Goal: Transaction & Acquisition: Purchase product/service

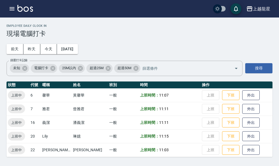
click at [3, 7] on div "上越龍星 登出" at bounding box center [139, 8] width 279 height 17
click at [10, 8] on icon "button" at bounding box center [12, 8] width 5 height 3
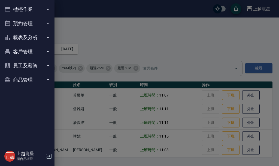
click at [30, 8] on button "櫃檯作業" at bounding box center [27, 9] width 50 height 14
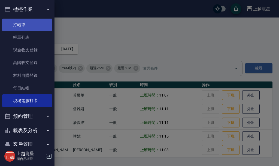
click at [23, 25] on link "打帳單" at bounding box center [27, 25] width 50 height 13
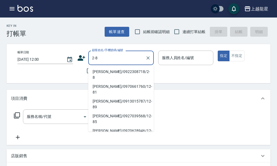
click at [109, 68] on li "黃懿祺/0922308718/2-8" at bounding box center [120, 74] width 65 height 15
type input "黃懿祺/0922308718/2-8"
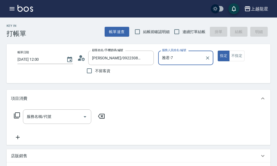
type input "雅君-7"
click at [47, 121] on input "服務名稱/代號" at bounding box center [52, 117] width 55 height 10
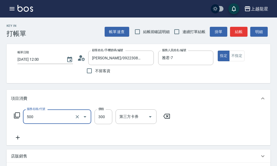
type input "一般洗髮(500)"
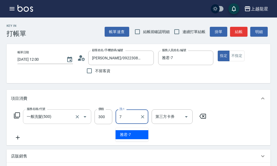
type input "雅君-7"
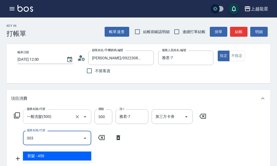
type input "剪髮(303)"
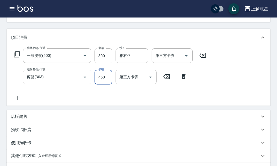
scroll to position [136, 0]
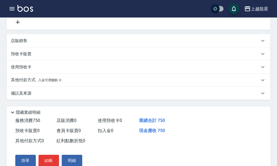
click at [42, 82] on span "入金可用餘額: 0" at bounding box center [49, 80] width 23 height 4
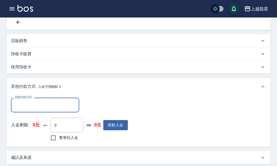
scroll to position [0, 0]
click at [122, 128] on button "異動入金" at bounding box center [115, 125] width 25 height 10
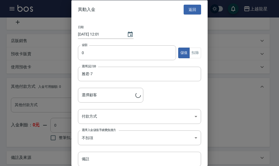
type input "黃懿祺/0922308718/2-8"
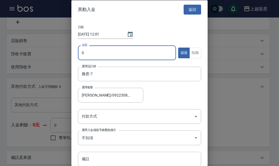
click at [128, 53] on input "0" at bounding box center [127, 52] width 98 height 15
type input "10000"
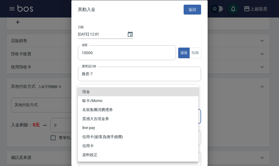
click at [96, 113] on body "上越龍星 登出 櫃檯作業 打帳單 帳單列表 現金收支登錄 高階收支登錄 材料自購登錄 每日結帳 現場電腦打卡 預約管理 預約管理 單日預約紀錄 單週預約紀錄 …" at bounding box center [139, 58] width 279 height 388
click at [86, 93] on li "現金" at bounding box center [138, 91] width 121 height 9
type input "現金"
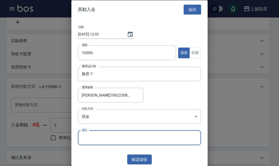
click at [115, 137] on input "備註" at bounding box center [139, 137] width 123 height 15
type input "10000送1000"
click at [134, 158] on button "確認 儲值" at bounding box center [139, 159] width 25 height 10
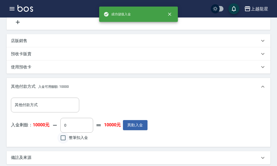
click at [60, 143] on input "整筆扣入金" at bounding box center [62, 137] width 11 height 11
checkbox input "true"
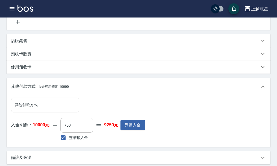
click at [69, 131] on input "750" at bounding box center [76, 125] width 33 height 15
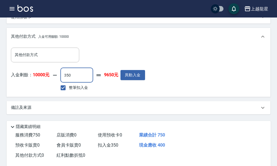
scroll to position [229, 0]
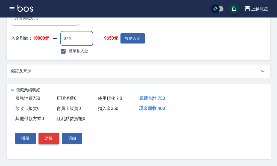
type input "350"
click at [52, 136] on button "結帳" at bounding box center [48, 137] width 20 height 11
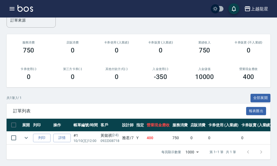
scroll to position [71, 0]
click at [43, 133] on button "列印" at bounding box center [41, 137] width 17 height 8
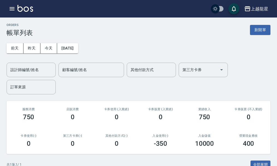
scroll to position [0, 0]
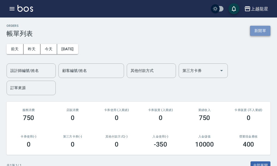
click at [251, 28] on button "新開單" at bounding box center [260, 31] width 20 height 10
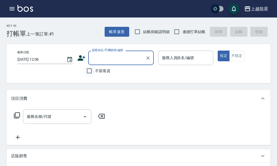
click at [90, 71] on input "不留客資" at bounding box center [88, 70] width 11 height 11
checkbox input "true"
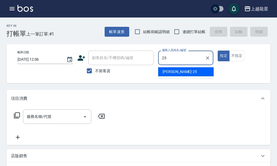
click at [189, 73] on div "淑雲 -25" at bounding box center [185, 71] width 55 height 9
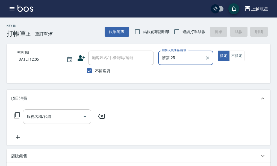
type input "淑雲-25"
click at [55, 121] on input "服務名稱/代號" at bounding box center [52, 117] width 55 height 10
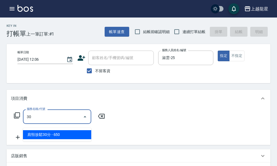
type input "304"
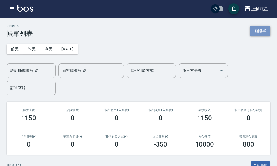
click at [263, 29] on button "新開單" at bounding box center [260, 31] width 20 height 10
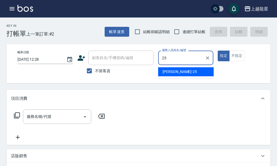
click at [177, 71] on div "淑雲 -25" at bounding box center [185, 71] width 55 height 9
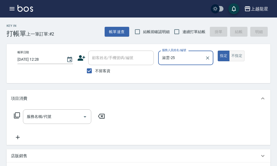
type input "淑雲-25"
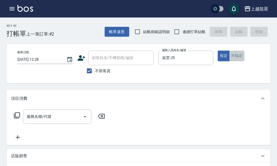
click at [239, 59] on button "不指定" at bounding box center [236, 55] width 15 height 11
click at [69, 124] on div "服務名稱/代號" at bounding box center [57, 116] width 68 height 14
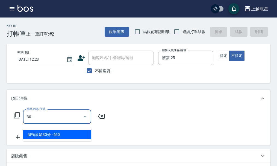
type input "304"
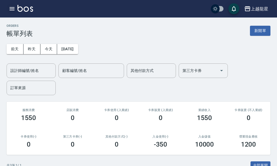
click at [13, 8] on icon "button" at bounding box center [12, 8] width 7 height 7
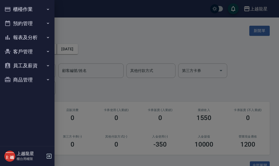
click at [28, 50] on button "客戶管理" at bounding box center [27, 51] width 50 height 14
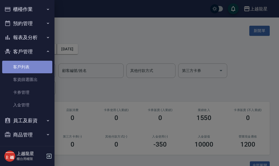
click at [28, 65] on link "客戶列表" at bounding box center [27, 67] width 50 height 13
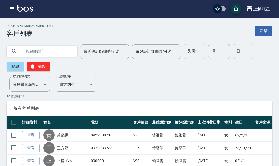
click at [65, 53] on input "text" at bounding box center [47, 51] width 51 height 15
type input "j"
type input "萬"
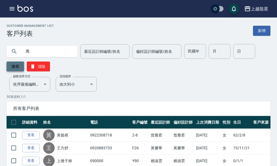
click at [22, 67] on button "搜尋" at bounding box center [15, 66] width 17 height 10
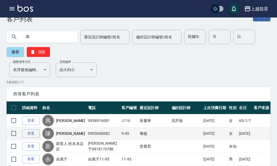
scroll to position [27, 0]
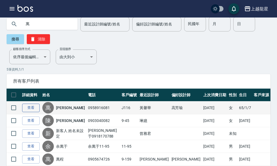
click at [34, 106] on link "查看" at bounding box center [30, 107] width 17 height 8
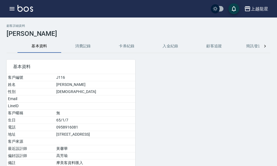
click at [89, 48] on button "消費記錄" at bounding box center [83, 46] width 44 height 13
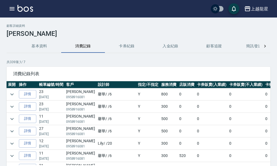
scroll to position [82, 0]
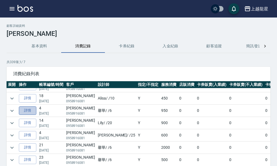
click at [26, 113] on link "詳情" at bounding box center [27, 110] width 17 height 8
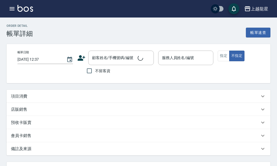
type input "2025/09/07 13:29"
type input "馨華-6"
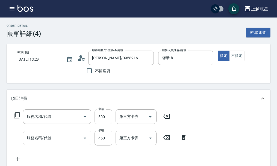
type input "[PERSON_NAME]/0958916081/J116"
type input "SPA健康洗(513)"
type input "剪髮(303)"
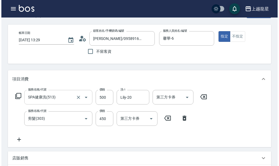
scroll to position [27, 0]
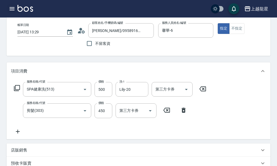
click at [10, 10] on icon "button" at bounding box center [12, 8] width 5 height 3
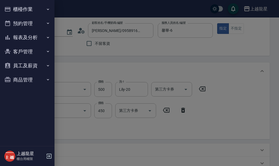
click at [20, 7] on button "櫃檯作業" at bounding box center [27, 9] width 50 height 14
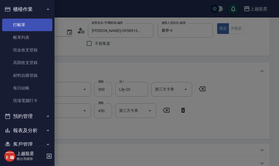
click at [31, 24] on link "打帳單" at bounding box center [27, 25] width 50 height 13
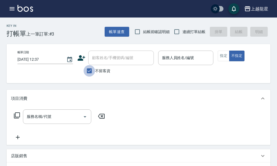
click at [91, 70] on input "不留客資" at bounding box center [88, 70] width 11 height 11
checkbox input "false"
click at [68, 121] on input "服務名稱/代號" at bounding box center [52, 117] width 55 height 10
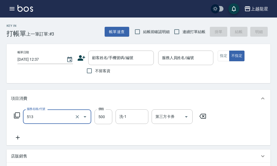
type input "5"
type input "剪髮(303)"
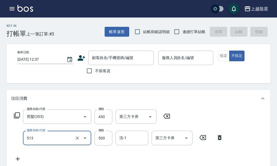
type input "SPA健康洗(513)"
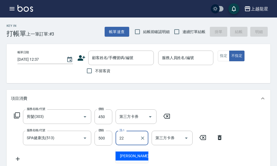
type input "阿琳-22"
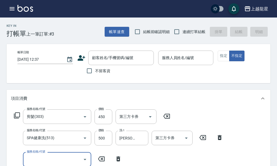
scroll to position [2, 0]
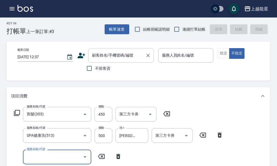
click at [109, 59] on input "顧客姓名/手機號碼/編號" at bounding box center [117, 55] width 52 height 10
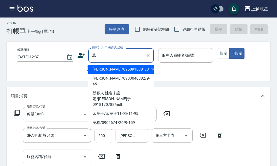
click at [123, 67] on li "[PERSON_NAME]/0958916081/J116" at bounding box center [120, 69] width 65 height 9
type input "[PERSON_NAME]/0958916081/J116"
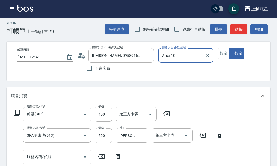
click at [196, 56] on input "Alisa-10" at bounding box center [181, 55] width 42 height 10
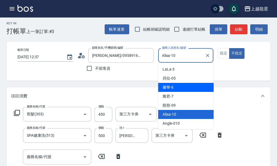
click at [175, 88] on div "馨華 -6" at bounding box center [185, 87] width 55 height 9
type input "馨華-6"
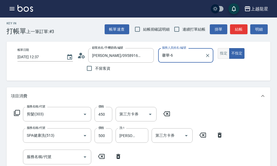
click at [224, 51] on button "指定" at bounding box center [223, 53] width 12 height 11
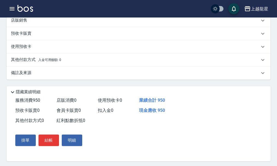
scroll to position [186, 0]
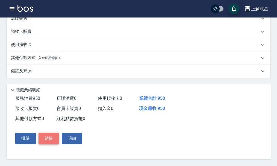
click at [47, 137] on button "結帳" at bounding box center [48, 137] width 20 height 11
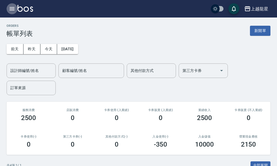
click at [14, 9] on icon "button" at bounding box center [12, 8] width 5 height 3
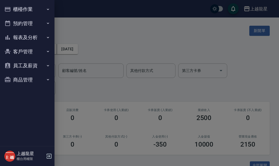
click at [14, 9] on button "櫃檯作業" at bounding box center [27, 9] width 50 height 14
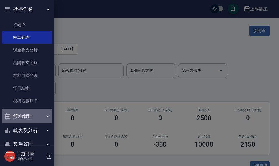
click at [29, 118] on button "預約管理" at bounding box center [27, 116] width 50 height 14
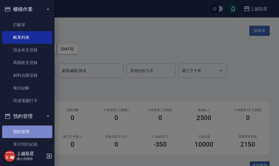
click at [32, 127] on link "預約管理" at bounding box center [27, 131] width 50 height 13
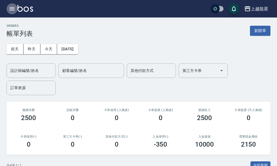
click at [13, 9] on icon "button" at bounding box center [12, 8] width 5 height 3
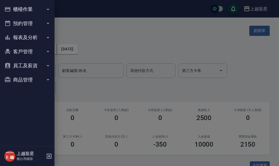
click at [22, 53] on button "客戶管理" at bounding box center [27, 51] width 50 height 14
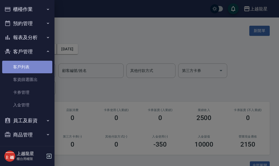
click at [33, 64] on link "客戶列表" at bounding box center [27, 67] width 50 height 13
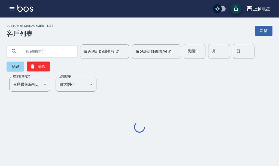
click at [47, 47] on input "text" at bounding box center [47, 51] width 51 height 15
click at [47, 51] on input "text" at bounding box center [47, 51] width 51 height 15
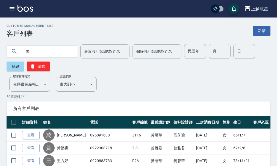
type input "萬"
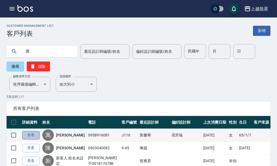
click at [38, 131] on link "查看" at bounding box center [30, 135] width 17 height 8
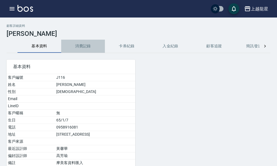
click at [89, 44] on button "消費記錄" at bounding box center [83, 46] width 44 height 13
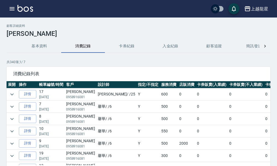
scroll to position [355, 0]
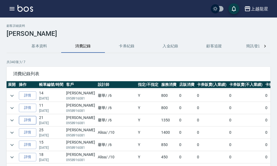
click at [32, 117] on link "詳情" at bounding box center [27, 120] width 17 height 8
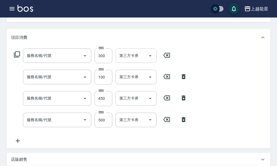
type input "2025/05/28 19:58"
type input "馨華-6"
type input "一般洗髮(500)"
type input "電棒.夾直(709)"
type input "剪髮(303)"
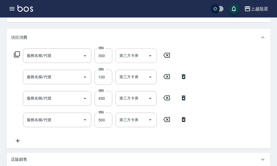
type input "SPA健康洗(513)"
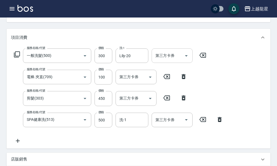
scroll to position [82, 0]
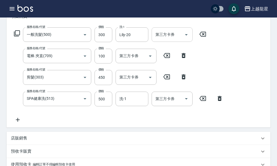
type input "[PERSON_NAME]/0958916081/J116"
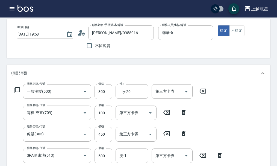
scroll to position [0, 0]
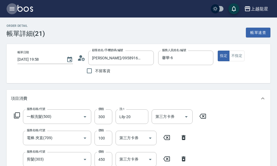
click at [11, 6] on icon "button" at bounding box center [12, 8] width 7 height 7
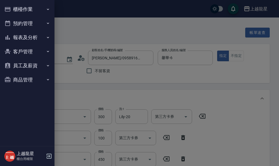
click at [18, 9] on button "櫃檯作業" at bounding box center [27, 9] width 50 height 14
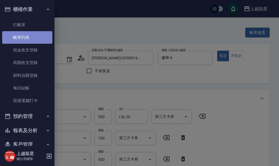
click at [29, 36] on link "帳單列表" at bounding box center [27, 37] width 50 height 13
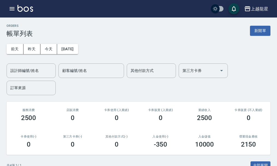
scroll to position [111, 0]
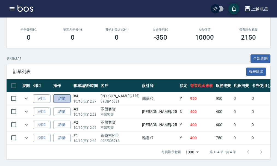
click at [64, 95] on link "詳情" at bounding box center [61, 98] width 17 height 8
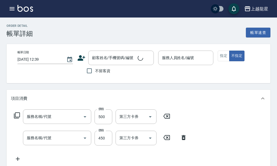
type input "2025/10/10 12:37"
type input "馨華-6"
type input "SPA健康洗(513)"
type input "剪髮(303)"
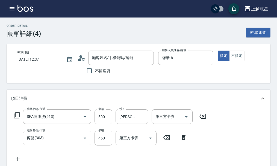
type input "[PERSON_NAME]/0958916081/J116"
click at [17, 118] on icon at bounding box center [17, 115] width 7 height 7
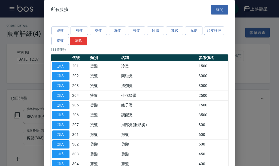
click at [38, 64] on div at bounding box center [139, 83] width 279 height 166
click at [21, 157] on div at bounding box center [139, 83] width 279 height 166
click at [217, 8] on button "關閉" at bounding box center [219, 9] width 17 height 10
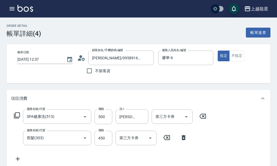
click at [18, 162] on icon at bounding box center [18, 158] width 14 height 7
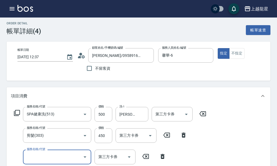
click at [31, 160] on input "服務名稱/代號" at bounding box center [52, 157] width 55 height 10
type input "電棒.夾直(709)"
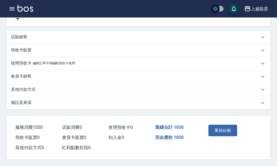
scroll to position [168, 0]
click at [229, 128] on button "重新結帳" at bounding box center [222, 129] width 29 height 11
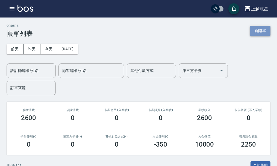
drag, startPoint x: 250, startPoint y: 28, endPoint x: 258, endPoint y: 31, distance: 8.5
click at [250, 28] on button "新開單" at bounding box center [260, 31] width 20 height 10
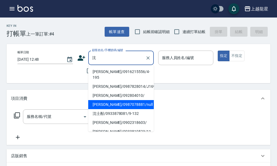
click at [100, 100] on li "[PERSON_NAME]/0987078881/null" at bounding box center [120, 104] width 65 height 9
type input "[PERSON_NAME]/0987078881/null"
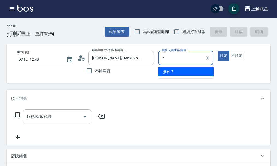
type input "雅君-7"
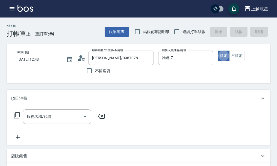
type button "true"
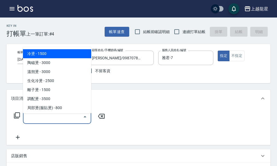
click at [57, 116] on input "服務名稱/代號" at bounding box center [52, 117] width 55 height 10
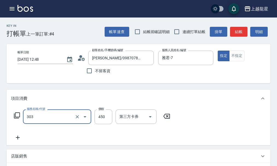
type input "剪髮(303)"
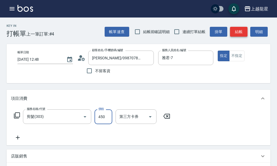
click at [237, 30] on button "結帳" at bounding box center [238, 32] width 17 height 10
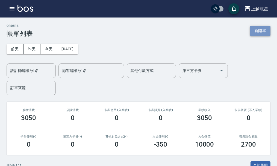
click at [261, 28] on button "新開單" at bounding box center [260, 31] width 20 height 10
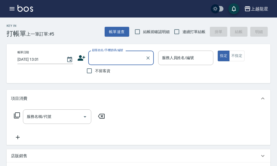
click at [112, 59] on input "顧客姓名/手機號碼/編號" at bounding box center [117, 58] width 52 height 10
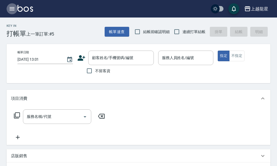
click at [13, 10] on icon "button" at bounding box center [12, 8] width 5 height 3
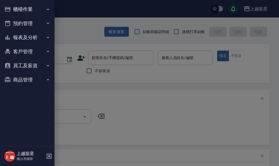
click at [28, 12] on button "櫃檯作業" at bounding box center [27, 9] width 50 height 14
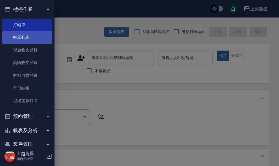
click at [27, 38] on link "帳單列表" at bounding box center [27, 37] width 50 height 13
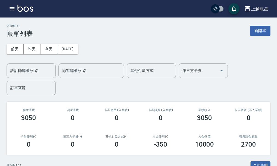
scroll to position [109, 0]
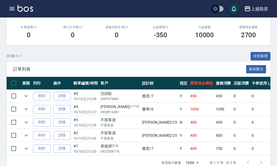
click at [131, 10] on div "上越龍星 登出" at bounding box center [138, 8] width 277 height 17
click at [60, 108] on link "詳情" at bounding box center [61, 109] width 17 height 8
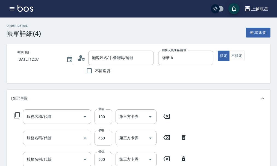
type input "2025/10/10 12:37"
type input "馨華-6"
type input "電棒.夾直(709)"
type input "剪髮(303)"
type input "SPA健康洗(513)"
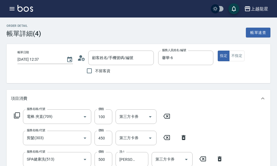
type input "[PERSON_NAME]/0958916081/J116"
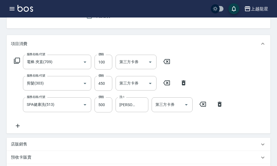
click at [167, 63] on icon at bounding box center [167, 61] width 14 height 7
click at [24, 146] on p "店販銷售" at bounding box center [19, 144] width 16 height 6
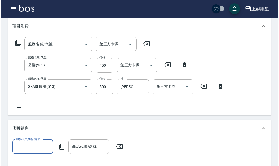
scroll to position [82, 0]
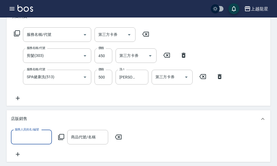
click at [36, 139] on input "服務人員姓名/編號" at bounding box center [31, 137] width 36 height 10
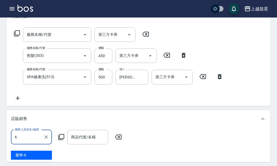
type input "馨華-6"
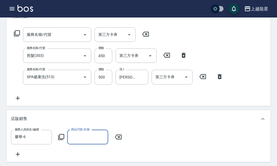
click at [62, 140] on icon at bounding box center [61, 136] width 7 height 7
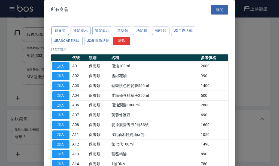
click at [62, 29] on button "保養類" at bounding box center [60, 30] width 17 height 8
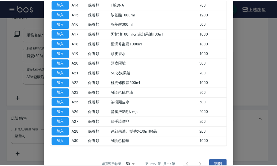
scroll to position [164, 0]
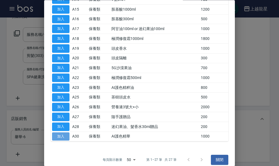
click at [58, 136] on button "加入" at bounding box center [60, 136] width 17 height 8
type input "AI護色精華"
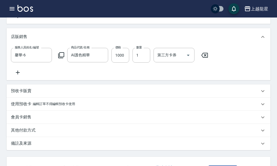
scroll to position [215, 0]
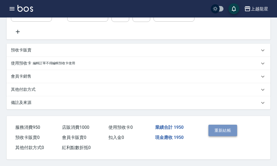
click at [223, 128] on button "重新結帳" at bounding box center [222, 129] width 29 height 11
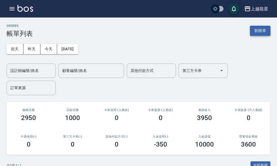
click at [255, 31] on button "新開單" at bounding box center [260, 31] width 20 height 10
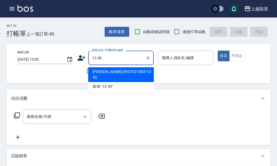
type input "[PERSON_NAME]/0937021583/12-30"
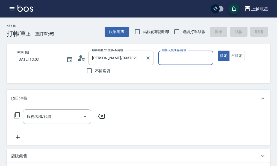
type input "Alisa-10"
click at [64, 121] on input "服務名稱/代號" at bounding box center [52, 117] width 55 height 10
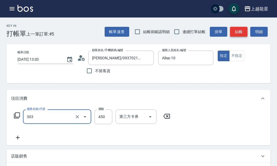
type input "剪髮(303)"
click at [245, 31] on button "結帳" at bounding box center [238, 32] width 17 height 10
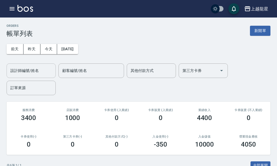
click at [19, 67] on div "設計師編號/姓名 設計師編號/姓名" at bounding box center [31, 70] width 49 height 14
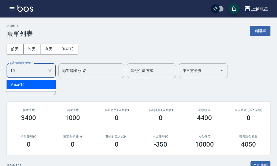
type input "Alisa-10"
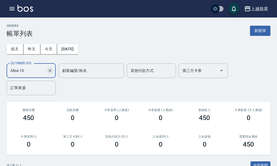
click at [49, 71] on icon "Clear" at bounding box center [49, 70] width 3 height 3
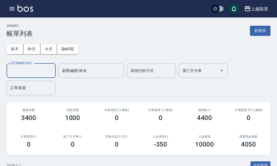
click at [19, 10] on img at bounding box center [25, 8] width 16 height 7
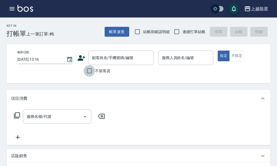
click at [95, 71] on input "不留客資" at bounding box center [88, 70] width 11 height 11
checkbox input "true"
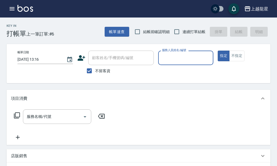
click at [195, 60] on input "服務人員姓名/編號" at bounding box center [185, 58] width 50 height 10
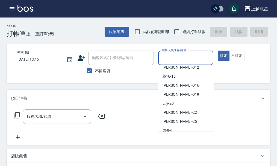
scroll to position [82, 0]
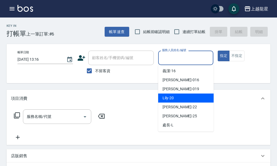
click at [177, 95] on div "Lily -20" at bounding box center [185, 97] width 55 height 9
type input "Lily-20"
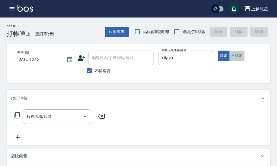
click at [234, 56] on button "不指定" at bounding box center [236, 55] width 15 height 11
click at [65, 121] on input "服務名稱/代號" at bounding box center [52, 117] width 55 height 10
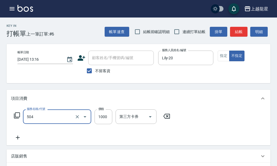
type input "去脂泥膠(504)"
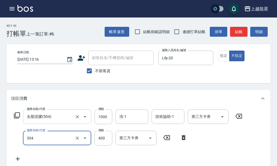
type input "剪髮(304)"
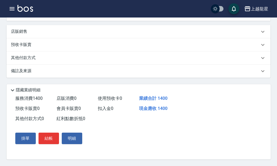
scroll to position [173, 0]
click at [51, 138] on button "結帳" at bounding box center [48, 137] width 20 height 11
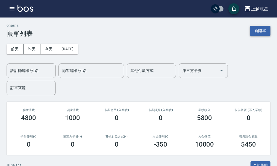
click at [256, 30] on button "新開單" at bounding box center [260, 31] width 20 height 10
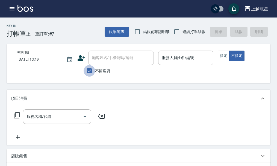
click at [92, 67] on input "不留客資" at bounding box center [88, 70] width 11 height 11
checkbox input "false"
click at [106, 60] on input "顧客姓名/手機號碼/編號" at bounding box center [117, 58] width 52 height 10
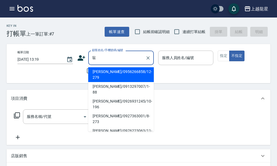
click at [105, 70] on li "[PERSON_NAME]/0956266858/12-279" at bounding box center [120, 74] width 65 height 15
type input "[PERSON_NAME]/0956266858/12-279"
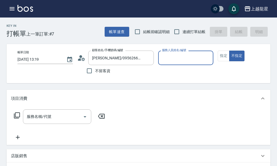
type input "Alisa-10"
click at [73, 116] on input "服務名稱/代號" at bounding box center [52, 117] width 55 height 10
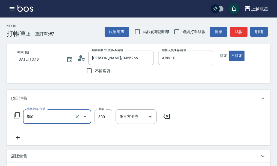
type input "一般洗髮(500)"
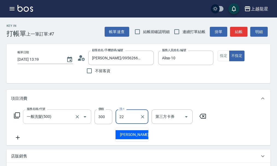
type input "阿琳-22"
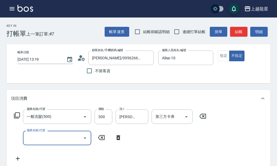
click at [12, 119] on div "服務名稱/代號 一般洗髮(500) 服務名稱/代號 價格 300 價格 洗-1 阿琳-22 洗-1 第三方卡券 第三方卡券" at bounding box center [110, 116] width 198 height 15
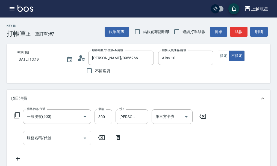
click at [19, 118] on icon at bounding box center [17, 115] width 7 height 7
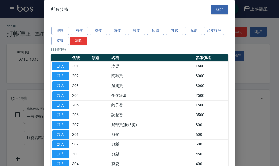
click at [152, 31] on button "吹風" at bounding box center [155, 30] width 17 height 8
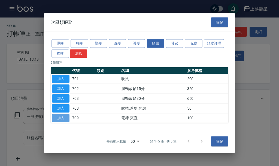
click at [58, 118] on button "加入" at bounding box center [60, 117] width 17 height 8
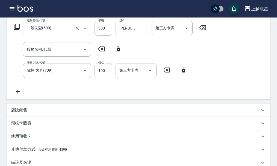
scroll to position [139, 0]
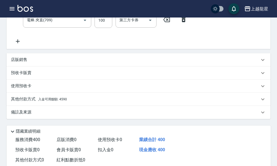
click at [69, 99] on div "其他付款方式 入金可用餘額: 4590" at bounding box center [139, 98] width 264 height 13
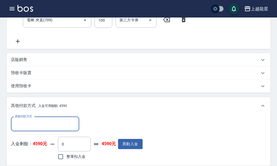
scroll to position [0, 0]
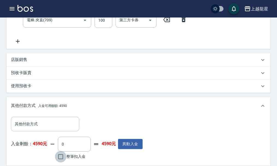
click at [60, 158] on input "整筆扣入金" at bounding box center [60, 156] width 11 height 11
checkbox input "true"
type input "400"
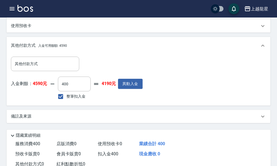
scroll to position [250, 0]
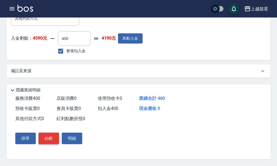
click at [53, 138] on button "結帳" at bounding box center [48, 137] width 20 height 11
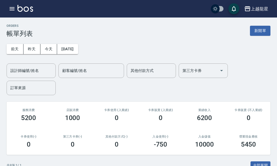
click at [25, 7] on img at bounding box center [25, 8] width 16 height 7
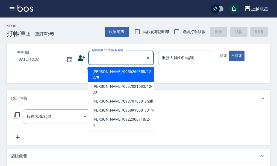
click at [107, 58] on input "顧客姓名/手機號碼/編號" at bounding box center [117, 58] width 52 height 10
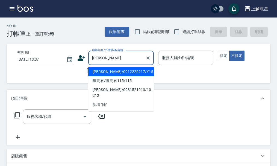
type input "陳"
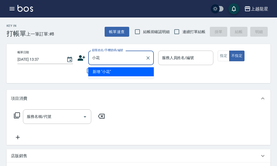
type input "小"
click at [114, 70] on li "花花/0981958905/12-232" at bounding box center [120, 71] width 65 height 9
type input "花花/0981958905/12-232"
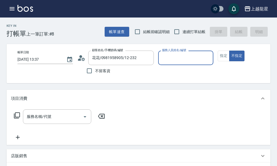
type input "處長-L"
click at [207, 56] on icon "Clear" at bounding box center [207, 57] width 5 height 5
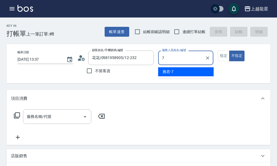
type input "雅君-7"
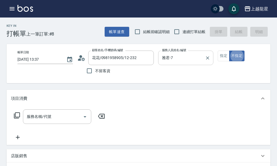
type button "false"
click at [227, 59] on button "指定" at bounding box center [223, 55] width 12 height 11
click at [58, 124] on div "服務名稱/代號" at bounding box center [57, 116] width 68 height 14
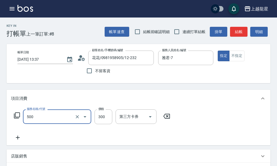
type input "一般洗髮(500)"
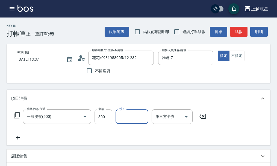
click at [107, 124] on input "300" at bounding box center [103, 116] width 18 height 15
type input "400"
type input "阿琳-22"
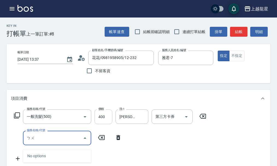
type input "補"
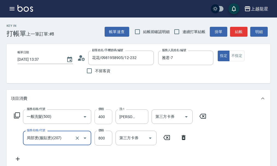
type input "局部燙(服貼燙)(207)"
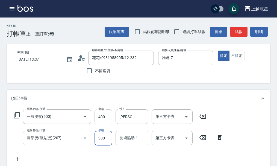
type input "300"
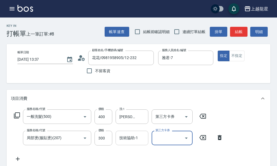
click at [133, 144] on div "技術協助-1 技術協助-1" at bounding box center [131, 137] width 33 height 14
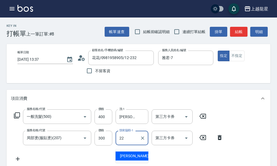
type input "阿琳-22"
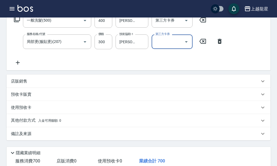
scroll to position [55, 0]
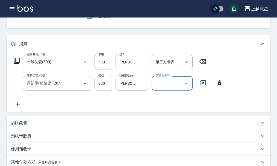
click at [17, 107] on icon at bounding box center [18, 104] width 14 height 7
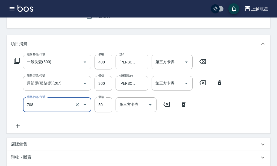
type input "吹捲.造型.包頭(708)"
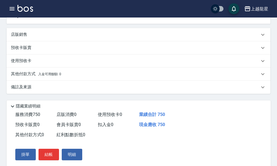
scroll to position [187, 0]
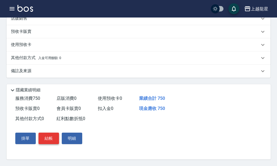
click at [48, 138] on button "結帳" at bounding box center [48, 137] width 20 height 11
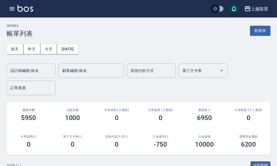
click at [42, 71] on input "設計師編號/姓名" at bounding box center [31, 71] width 44 height 10
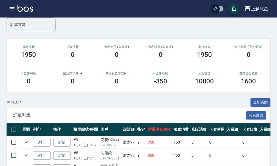
scroll to position [16, 0]
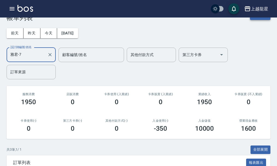
type input "雅君-7"
click at [261, 19] on button "新開單" at bounding box center [260, 15] width 20 height 10
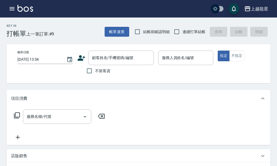
click at [96, 70] on span "不留客資" at bounding box center [102, 71] width 15 height 6
click at [95, 70] on input "不留客資" at bounding box center [88, 70] width 11 height 11
checkbox input "true"
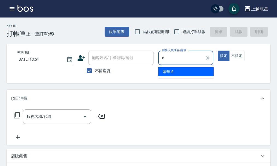
type input "馨華-6"
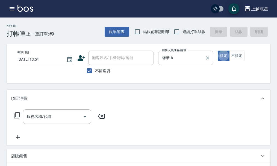
type button "true"
click at [235, 55] on button "不指定" at bounding box center [236, 55] width 15 height 11
click at [38, 121] on input "服務名稱/代號" at bounding box center [52, 117] width 55 height 10
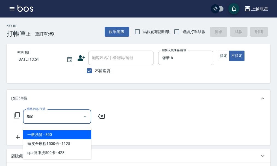
type input "一般洗髮(500)"
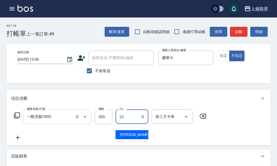
type input "阿琳-22"
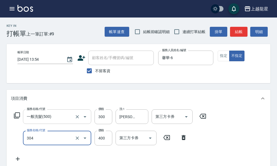
type input "剪髮(304)"
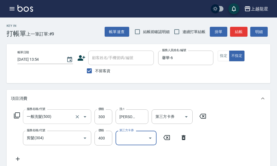
scroll to position [2, 0]
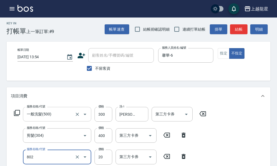
type input "潤絲(802)"
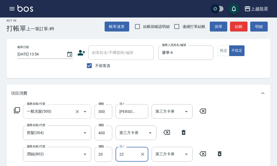
type input "阿琳-22"
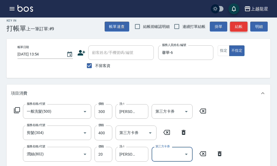
click at [236, 28] on button "結帳" at bounding box center [238, 27] width 17 height 10
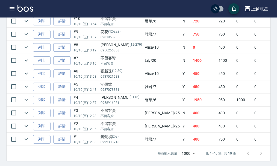
scroll to position [189, 0]
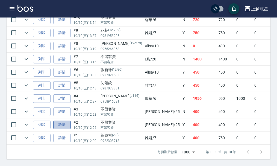
click at [64, 121] on link "詳情" at bounding box center [61, 124] width 17 height 8
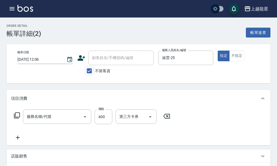
type input "2025/10/10 12:06"
checkbox input "true"
type input "淑雲-25"
type input "剪髮(304)"
click at [90, 70] on input "不留客資" at bounding box center [88, 70] width 11 height 11
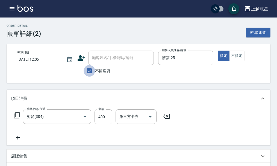
checkbox input "false"
click at [94, 58] on input "顧客姓名/手機號碼/編號" at bounding box center [117, 58] width 52 height 10
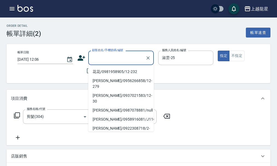
type input "ㄗ"
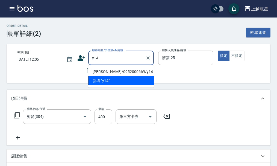
click at [122, 71] on li "[PERSON_NAME]/0952000669/y14" at bounding box center [120, 71] width 65 height 9
type input "[PERSON_NAME]/0952000669/y14"
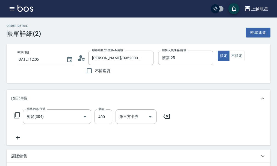
click at [20, 140] on icon at bounding box center [18, 137] width 14 height 7
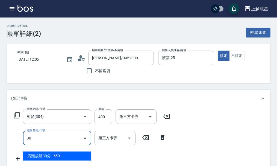
type input "304"
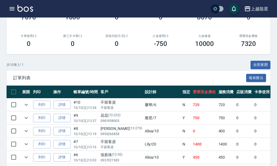
scroll to position [164, 0]
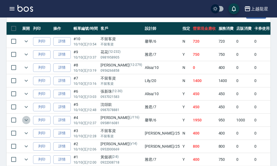
click at [25, 120] on icon "expand row" at bounding box center [26, 119] width 7 height 7
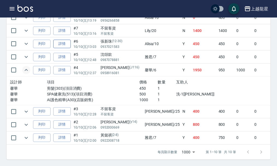
scroll to position [218, 0]
click at [27, 67] on icon "expand row" at bounding box center [26, 70] width 7 height 7
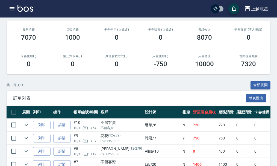
scroll to position [135, 0]
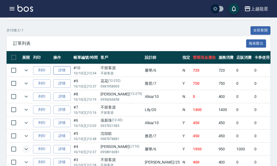
click at [63, 68] on link "詳情" at bounding box center [61, 70] width 17 height 8
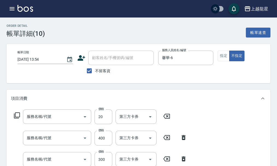
type input "2025/10/10 13:54"
checkbox input "true"
type input "馨華-6"
type input "潤絲(802)"
type input "剪髮(304)"
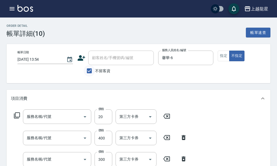
type input "一般洗髮(500)"
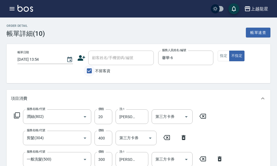
click at [88, 71] on input "不留客資" at bounding box center [88, 70] width 11 height 11
checkbox input "false"
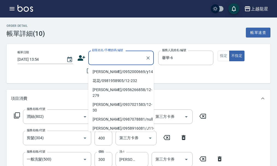
click at [106, 58] on div "顧客姓名/手機號碼/編號 顧客姓名/手機號碼/編號" at bounding box center [120, 57] width 65 height 14
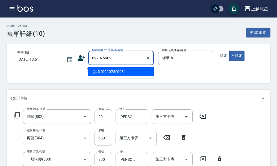
click at [118, 73] on li "新增 "0920750093"" at bounding box center [120, 71] width 65 height 9
type input "0920750093"
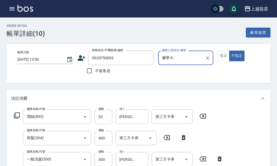
click at [82, 56] on icon at bounding box center [81, 58] width 8 height 8
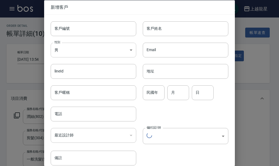
type input "0920750093"
type input "/0920750093/null"
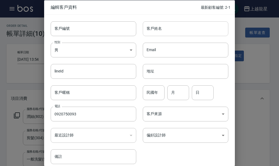
click at [164, 27] on input "客戶姓名" at bounding box center [186, 28] width 86 height 15
type input "x"
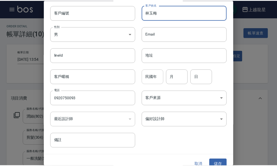
scroll to position [23, 0]
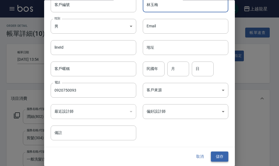
type input "[PERSON_NAME]"
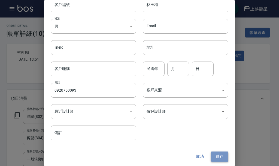
click at [216, 156] on button "儲存" at bounding box center [219, 156] width 17 height 10
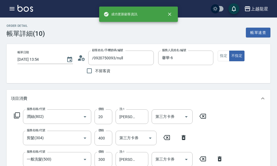
type input "[PERSON_NAME]/0920750093/"
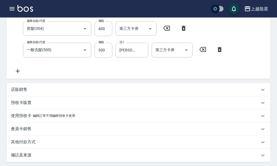
scroll to position [168, 0]
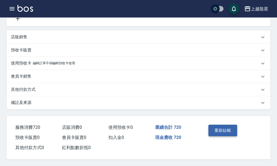
click at [220, 128] on button "重新結帳" at bounding box center [222, 129] width 29 height 11
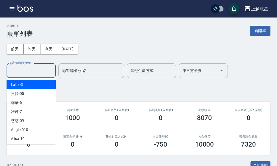
click at [41, 74] on input "設計師編號/姓名" at bounding box center [31, 71] width 44 height 10
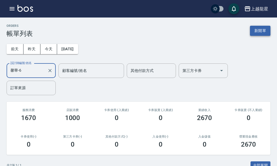
type input "馨華-6"
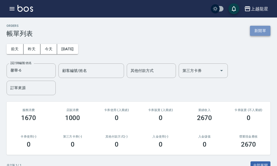
click at [259, 30] on button "新開單" at bounding box center [260, 31] width 20 height 10
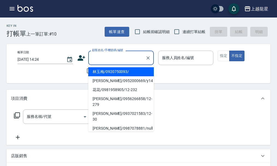
click at [96, 58] on input "顧客姓名/手機號碼/編號" at bounding box center [117, 58] width 52 height 10
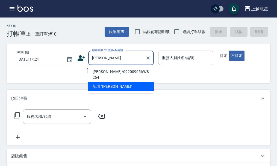
click at [102, 71] on li "[PERSON_NAME]/0920090569/8-264" at bounding box center [120, 74] width 65 height 15
type input "[PERSON_NAME]/0920090569/8-264"
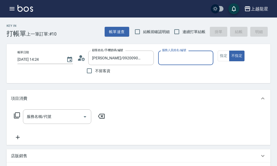
type input "馨華-6"
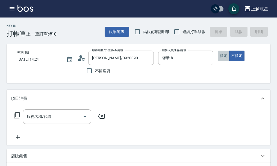
click at [219, 56] on button "指定" at bounding box center [223, 55] width 12 height 11
click at [15, 118] on icon at bounding box center [17, 115] width 7 height 7
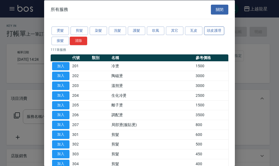
click at [209, 32] on button "頭皮護理" at bounding box center [214, 30] width 20 height 8
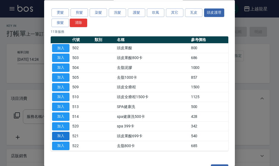
scroll to position [27, 0]
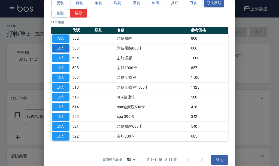
click at [64, 47] on button "加入" at bounding box center [60, 48] width 17 height 8
type input "頭皮果酸800卡(503)"
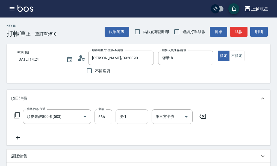
click at [121, 123] on div "洗-1 洗-1" at bounding box center [131, 116] width 33 height 14
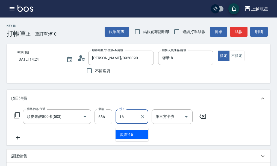
type input "義潔-16"
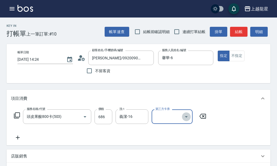
click at [187, 120] on icon "Open" at bounding box center [186, 116] width 7 height 7
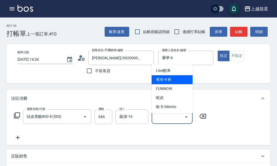
click at [165, 77] on span "舊有卡券" at bounding box center [171, 79] width 41 height 9
type input "舊有卡券"
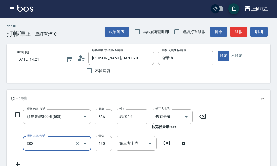
type input "剪髮(303)"
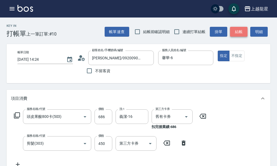
click at [238, 31] on button "結帳" at bounding box center [238, 32] width 17 height 10
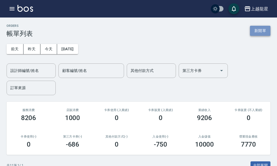
click at [260, 29] on button "新開單" at bounding box center [260, 31] width 20 height 10
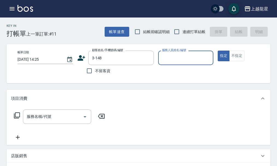
type input "[PERSON_NAME]/0955981938/3-148"
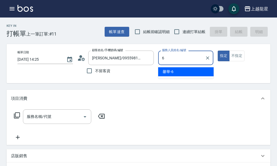
type input "馨華-6"
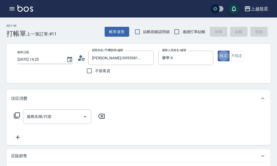
type button "true"
click at [62, 121] on input "服務名稱/代號" at bounding box center [52, 117] width 55 height 10
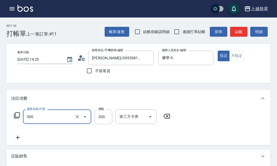
type input "一般洗髮(500)"
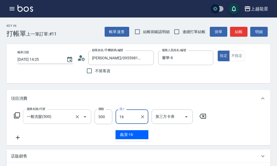
type input "義潔-16"
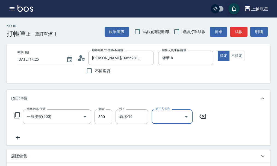
click at [20, 118] on icon at bounding box center [17, 115] width 6 height 6
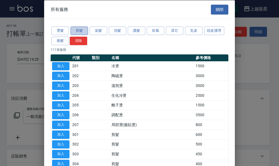
click at [77, 31] on button "剪髮" at bounding box center [79, 30] width 17 height 8
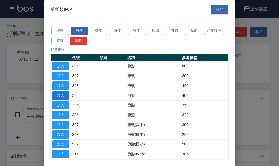
click at [61, 95] on button "加入" at bounding box center [60, 95] width 17 height 8
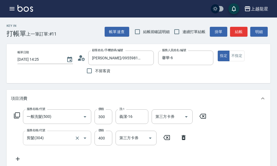
click at [65, 142] on input "剪髮(304)" at bounding box center [49, 138] width 48 height 10
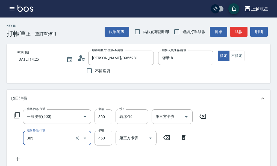
type input "剪髮(303)"
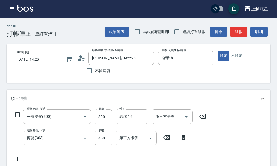
click at [15, 118] on icon at bounding box center [17, 115] width 6 height 6
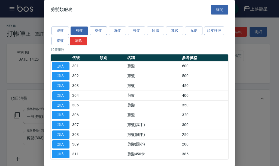
click at [98, 28] on button "染髮" at bounding box center [98, 30] width 17 height 8
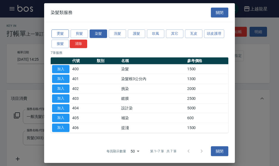
click at [58, 34] on button "燙髮" at bounding box center [60, 33] width 17 height 8
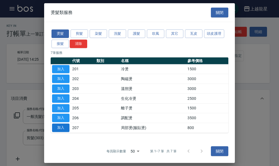
click at [64, 125] on button "加入" at bounding box center [60, 127] width 17 height 8
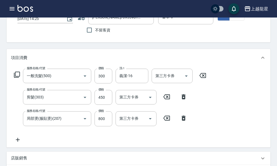
scroll to position [114, 0]
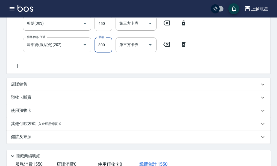
click at [103, 50] on input "800" at bounding box center [103, 44] width 18 height 15
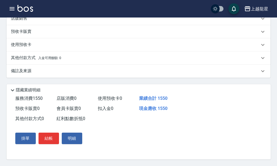
scroll to position [132, 0]
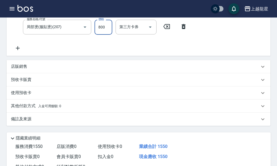
click at [105, 32] on input "800" at bounding box center [103, 27] width 18 height 15
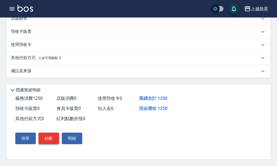
type input "500"
click at [47, 138] on button "結帳" at bounding box center [48, 137] width 20 height 11
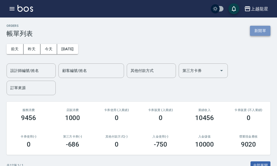
click at [255, 33] on button "新開單" at bounding box center [260, 31] width 20 height 10
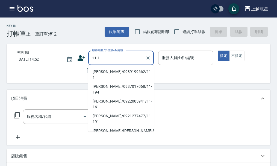
drag, startPoint x: 94, startPoint y: 70, endPoint x: 98, endPoint y: 128, distance: 58.3
click at [98, 128] on ul "林依臻/0989199662/11-1 趙桂蘭/0937017068/11-194 林世彬/0922005941/11-161 郭振茂/0921277477/…" at bounding box center [120, 98] width 65 height 66
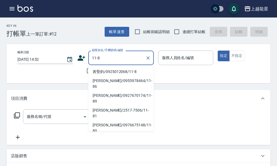
click at [111, 71] on li "[PERSON_NAME]/0925012068/11-8" at bounding box center [120, 71] width 65 height 9
type input "[PERSON_NAME]/0925012068/11-8"
type input "雅君-7"
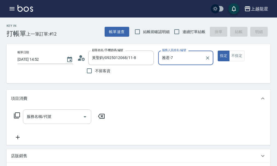
click at [27, 121] on input "服務名稱/代號" at bounding box center [52, 117] width 55 height 10
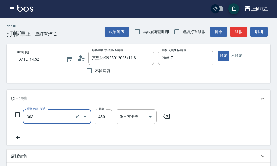
type input "剪髮(303)"
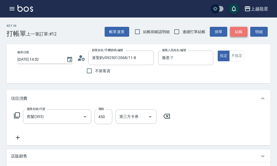
click at [233, 32] on button "結帳" at bounding box center [238, 32] width 17 height 10
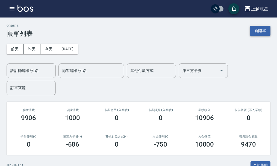
click at [255, 28] on button "新開單" at bounding box center [260, 31] width 20 height 10
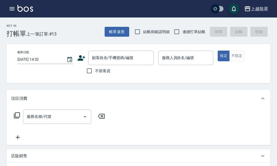
click at [107, 70] on span "不留客資" at bounding box center [102, 71] width 15 height 6
click at [95, 70] on input "不留客資" at bounding box center [88, 70] width 11 height 11
checkbox input "true"
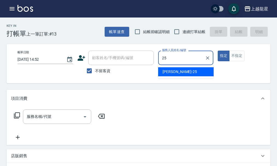
type input "淑雲-25"
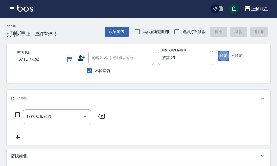
type button "true"
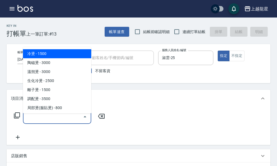
click at [36, 121] on input "服務名稱/代號" at bounding box center [52, 117] width 55 height 10
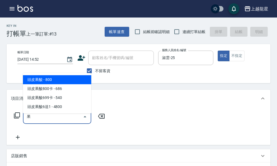
click at [75, 82] on span "頭皮果酸 - 800" at bounding box center [57, 79] width 68 height 9
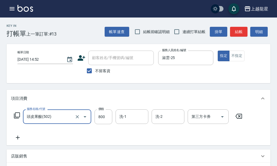
type input "頭皮果酸(502)"
click at [17, 139] on icon at bounding box center [18, 137] width 4 height 4
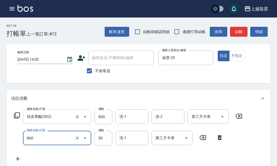
type input "快速修護(800)"
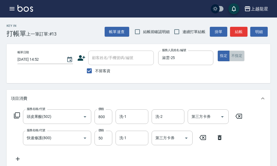
click at [233, 57] on button "不指定" at bounding box center [236, 55] width 15 height 11
click at [124, 116] on div "洗-1 洗-1" at bounding box center [131, 116] width 33 height 14
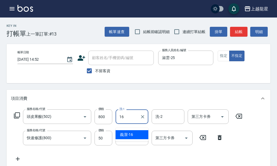
type input "義潔-16"
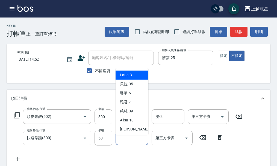
click at [134, 140] on input "洗-1" at bounding box center [132, 138] width 28 height 10
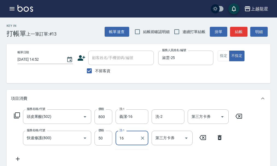
type input "義潔-16"
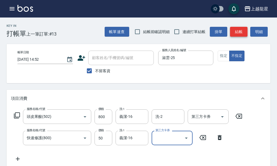
click at [240, 31] on button "結帳" at bounding box center [238, 32] width 17 height 10
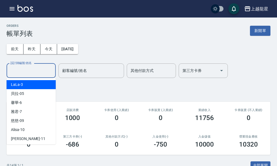
click at [42, 67] on input "設計師編號/姓名" at bounding box center [31, 71] width 44 height 10
click at [152, 91] on div "設計師編號/姓名 設計師編號/姓名 顧客編號/姓名 顧客編號/姓名 其他付款方式 其他付款方式 第三方卡券 第三方卡券 訂單來源 訂單來源" at bounding box center [139, 79] width 264 height 32
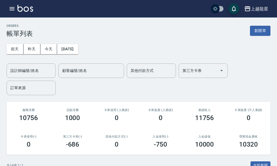
click at [22, 4] on div "上越龍星 登出" at bounding box center [138, 8] width 277 height 17
click at [25, 7] on img at bounding box center [25, 8] width 16 height 7
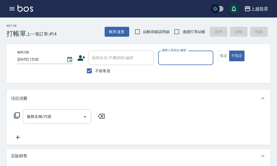
click at [96, 69] on span "不留客資" at bounding box center [102, 71] width 15 height 6
click at [95, 69] on input "不留客資" at bounding box center [88, 70] width 11 height 11
checkbox input "false"
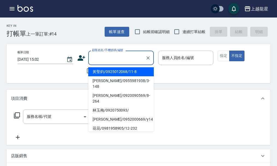
click at [104, 53] on div "顧客姓名/手機號碼/編號 顧客姓名/手機號碼/編號" at bounding box center [120, 57] width 65 height 14
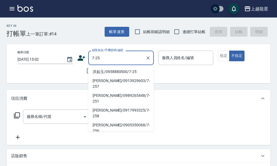
click at [107, 73] on li "[PERSON_NAME]/0958880500/7-25" at bounding box center [120, 71] width 65 height 9
type input "[PERSON_NAME]/0958880500/7-25"
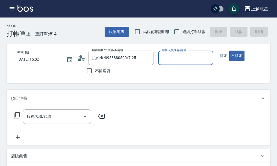
type input "處長-L"
click at [207, 56] on icon "Clear" at bounding box center [207, 57] width 5 height 5
click at [192, 59] on input "服務人員姓名/編號" at bounding box center [185, 58] width 50 height 10
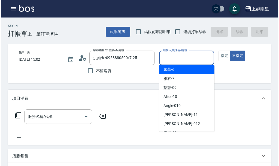
scroll to position [55, 0]
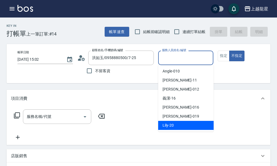
click at [182, 124] on div "Lily -20" at bounding box center [185, 125] width 55 height 9
type input "Lily-20"
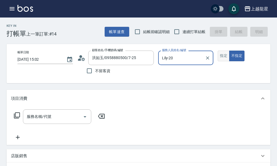
click at [222, 60] on button "指定" at bounding box center [223, 55] width 12 height 11
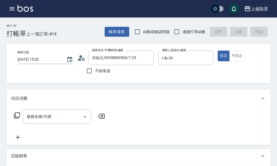
click at [80, 59] on icon at bounding box center [79, 59] width 3 height 2
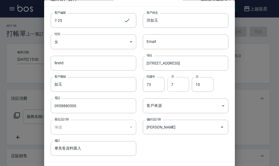
scroll to position [0, 0]
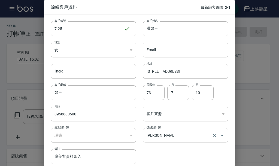
click at [221, 134] on icon "Open" at bounding box center [222, 134] width 3 height 1
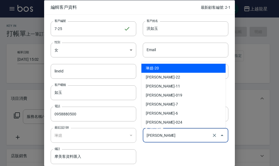
click at [160, 66] on li "琳嬑-20" at bounding box center [184, 68] width 84 height 9
type input "琳嬑"
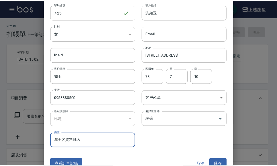
scroll to position [23, 0]
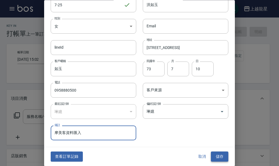
click at [213, 155] on button "儲存" at bounding box center [219, 156] width 17 height 10
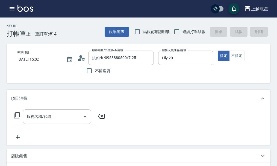
click at [48, 122] on div "服務名稱/代號 服務名稱/代號" at bounding box center [57, 116] width 68 height 14
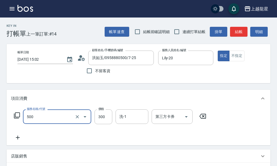
type input "一般洗髮(500)"
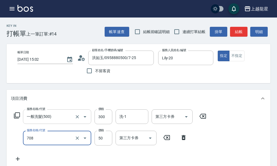
type input "吹捲.造型.包頭(708)"
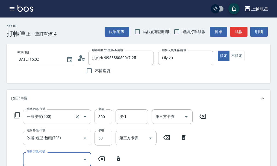
scroll to position [2, 0]
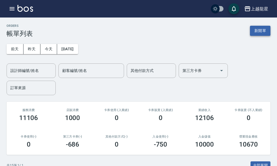
click at [258, 34] on button "新開單" at bounding box center [260, 31] width 20 height 10
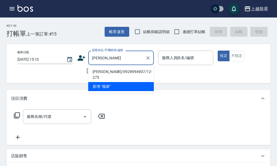
click at [125, 69] on li "[PERSON_NAME]/0928994907/12-275" at bounding box center [120, 74] width 65 height 15
type input "[PERSON_NAME]/0928994907/12-275"
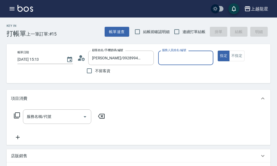
type input "雅君-7"
click at [72, 118] on input "服務名稱/代號" at bounding box center [52, 117] width 55 height 10
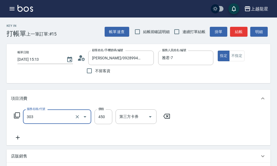
type input "剪髮(303)"
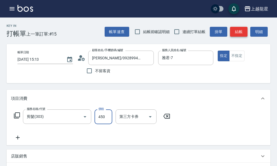
click at [241, 30] on button "結帳" at bounding box center [238, 32] width 17 height 10
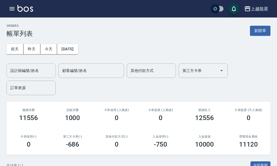
click at [13, 66] on div "設計師編號/姓名 設計師編號/姓名" at bounding box center [31, 70] width 49 height 14
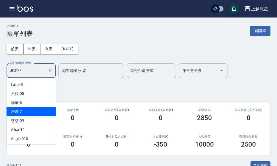
drag, startPoint x: 23, startPoint y: 68, endPoint x: 0, endPoint y: 73, distance: 23.9
click at [0, 73] on div "ORDERS 帳單列表 新開單 前天 昨天 今天 2025/10/10 設計師編號/姓名 雅君-7 設計師編號/姓名 顧客編號/姓名 顧客編號/姓名 其他付款…" at bounding box center [138, 151] width 277 height 268
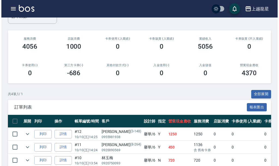
scroll to position [111, 0]
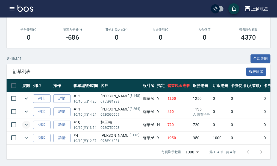
type input "馨華-6"
click at [23, 121] on icon "expand row" at bounding box center [26, 124] width 7 height 7
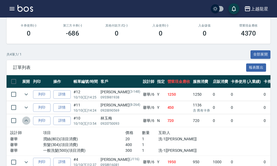
click at [23, 119] on icon "expand row" at bounding box center [26, 120] width 7 height 7
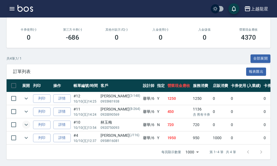
click at [13, 11] on icon "button" at bounding box center [12, 8] width 7 height 7
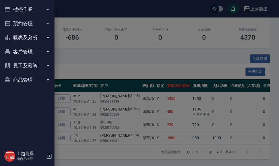
click at [17, 10] on button "櫃檯作業" at bounding box center [27, 9] width 50 height 14
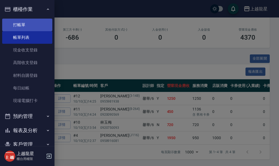
click at [26, 28] on link "打帳單" at bounding box center [27, 25] width 50 height 13
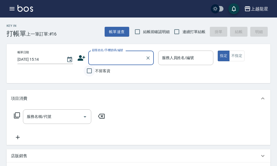
click at [88, 72] on input "不留客資" at bounding box center [88, 70] width 11 height 11
checkbox input "true"
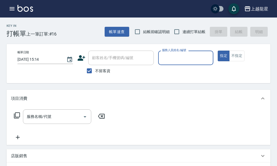
click at [175, 59] on input "服務人員姓名/編號" at bounding box center [185, 58] width 50 height 10
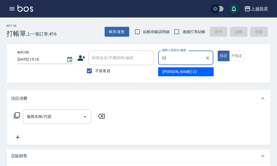
type input "2"
type input "Lily-20"
type button "true"
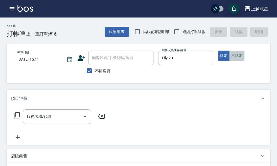
click at [236, 57] on button "不指定" at bounding box center [236, 55] width 15 height 11
click at [59, 121] on input "服務名稱/代號" at bounding box center [52, 117] width 55 height 10
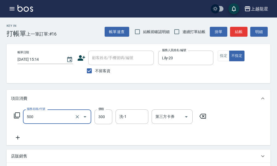
type input "一般洗髮(500)"
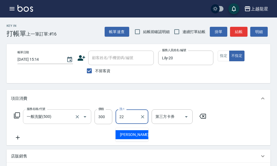
type input "阿琳-22"
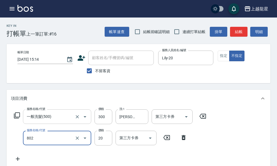
type input "潤絲(802)"
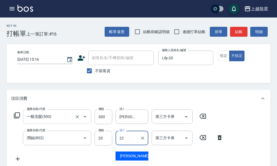
type input "阿琳-22"
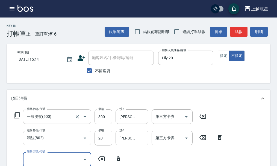
scroll to position [2, 0]
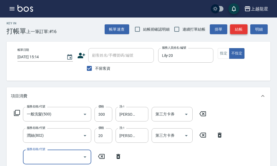
click at [237, 26] on button "結帳" at bounding box center [238, 29] width 17 height 10
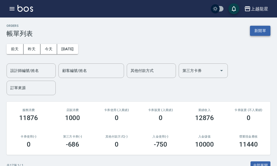
click at [257, 29] on button "新開單" at bounding box center [260, 31] width 20 height 10
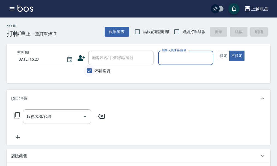
click at [90, 69] on input "不留客資" at bounding box center [88, 70] width 11 height 11
checkbox input "false"
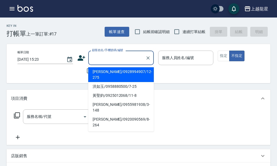
click at [97, 61] on input "顧客姓名/手機號碼/編號" at bounding box center [117, 58] width 52 height 10
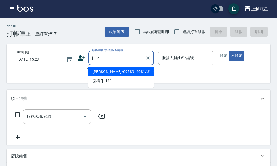
drag, startPoint x: 101, startPoint y: 72, endPoint x: 55, endPoint y: 60, distance: 47.8
click at [101, 71] on li "[PERSON_NAME]/0958916081/J116" at bounding box center [120, 71] width 65 height 9
type input "[PERSON_NAME]/0958916081/J116"
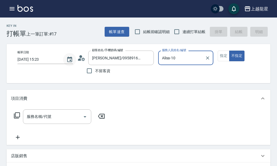
type input "Alisa-10"
click at [82, 58] on icon at bounding box center [81, 58] width 8 height 8
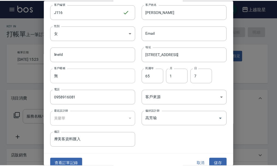
scroll to position [23, 0]
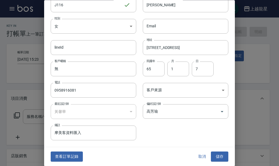
click at [198, 154] on button "取消" at bounding box center [202, 156] width 17 height 10
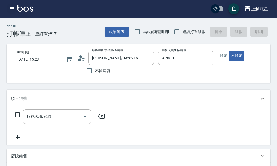
click at [10, 8] on icon "button" at bounding box center [12, 8] width 5 height 3
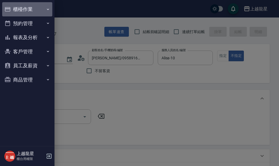
click at [14, 7] on button "櫃檯作業" at bounding box center [27, 9] width 50 height 14
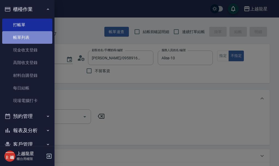
click at [32, 39] on link "帳單列表" at bounding box center [27, 37] width 50 height 13
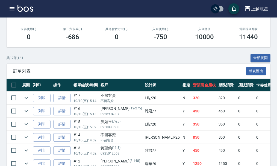
scroll to position [109, 0]
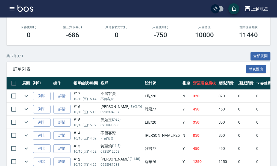
click at [22, 6] on img at bounding box center [25, 8] width 16 height 7
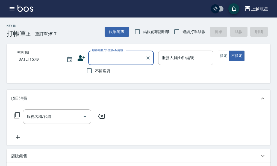
click at [107, 56] on input "顧客姓名/手機號碼/編號" at bounding box center [117, 58] width 52 height 10
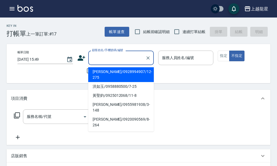
click at [102, 57] on input "顧客姓名/手機號碼/編號" at bounding box center [117, 58] width 52 height 10
click at [172, 58] on div "服務人員姓名/編號 服務人員姓名/編號" at bounding box center [185, 57] width 55 height 14
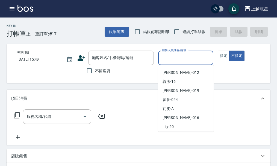
scroll to position [82, 0]
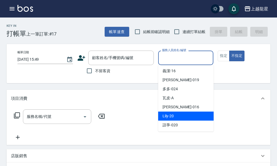
click at [172, 119] on div "Lily -20" at bounding box center [185, 115] width 55 height 9
type input "Lily-20"
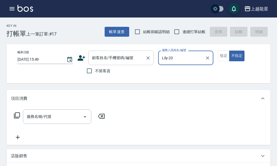
click at [119, 58] on div "顧客姓名/手機號碼/編號 顧客姓名/手機號碼/編號" at bounding box center [120, 57] width 65 height 14
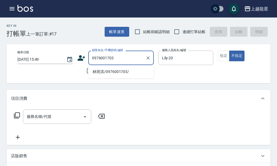
click at [116, 69] on li "[PERSON_NAME]/0976001703/" at bounding box center [120, 71] width 65 height 9
type input "[PERSON_NAME]/0976001703/"
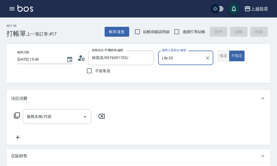
click at [223, 58] on button "指定" at bounding box center [223, 55] width 12 height 11
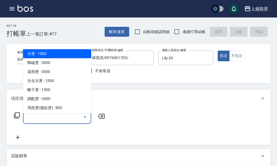
click at [46, 121] on input "服務名稱/代號" at bounding box center [52, 117] width 55 height 10
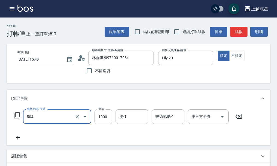
type input "去脂泥膠(504)"
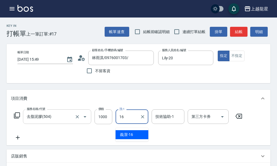
type input "義潔-16"
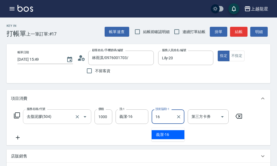
type input "義潔-16"
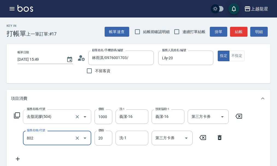
type input "潤絲(802)"
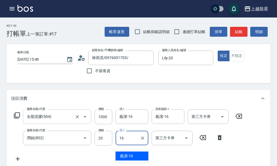
type input "義潔-16"
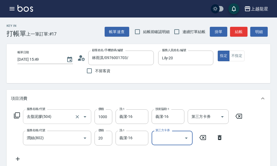
scroll to position [2, 0]
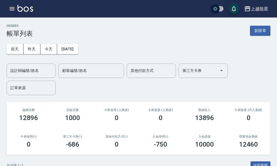
click at [261, 32] on button "新開單" at bounding box center [260, 31] width 20 height 10
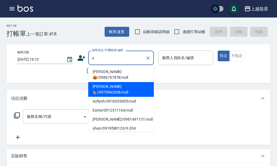
click at [104, 90] on li "[PERSON_NAME] 🐿️/0975962636/null" at bounding box center [120, 89] width 65 height 15
type input "[PERSON_NAME] 🐿️/0975962636/null"
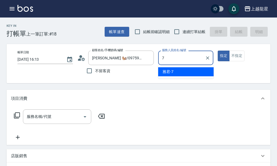
type input "雅君-7"
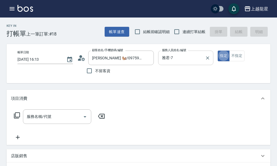
type button "true"
click at [47, 119] on div "服務名稱/代號 服務名稱/代號" at bounding box center [57, 116] width 68 height 14
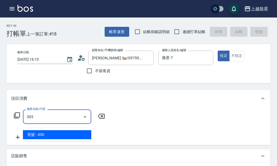
type input "剪髮(303)"
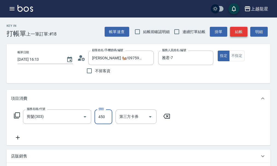
click at [241, 33] on button "結帳" at bounding box center [238, 32] width 17 height 10
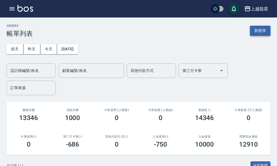
click at [262, 33] on button "新開單" at bounding box center [260, 31] width 20 height 10
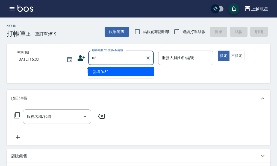
type input "u"
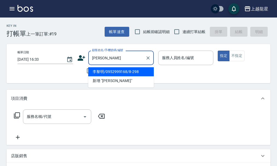
click at [106, 72] on li "[PERSON_NAME]/0952999168/8-298" at bounding box center [120, 71] width 65 height 9
type input "[PERSON_NAME]/0952999168/8-298"
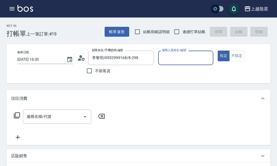
type input "馨華-6"
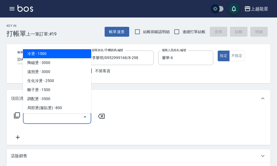
click at [53, 119] on input "服務名稱/代號" at bounding box center [52, 117] width 55 height 10
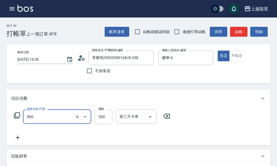
type input "一般洗髮(500)"
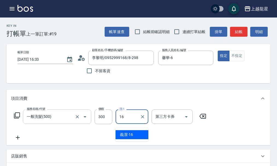
type input "義潔-16"
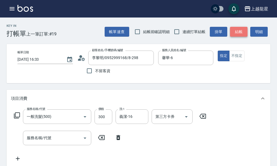
click at [242, 30] on button "結帳" at bounding box center [238, 32] width 17 height 10
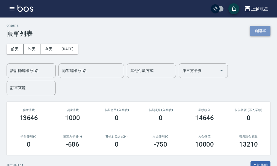
click at [257, 28] on button "新開單" at bounding box center [260, 31] width 20 height 10
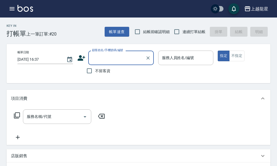
type input "ㄗ"
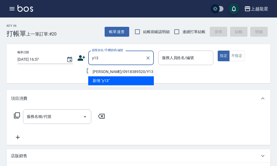
click at [96, 68] on li "[PERSON_NAME]/0918389520/Y13" at bounding box center [120, 71] width 65 height 9
type input "[PERSON_NAME]/0918389520/Y13"
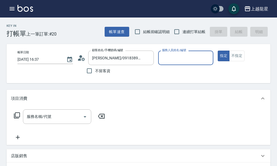
type input "淑雲-25"
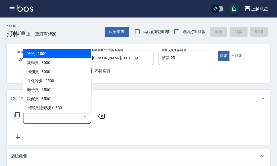
click at [36, 121] on input "服務名稱/代號" at bounding box center [52, 117] width 55 height 10
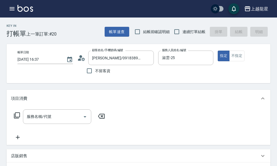
click at [143, 113] on div "服務名稱/代號 服務名稱/代號" at bounding box center [139, 126] width 264 height 38
click at [20, 117] on icon at bounding box center [17, 115] width 6 height 6
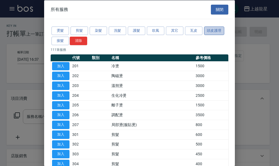
click at [211, 29] on button "頭皮護理" at bounding box center [214, 30] width 20 height 8
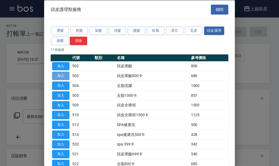
click at [57, 74] on button "加入" at bounding box center [60, 75] width 17 height 8
type input "頭皮果酸800卡(503)"
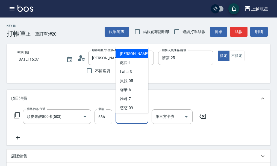
click at [123, 121] on input "洗-1" at bounding box center [132, 117] width 28 height 10
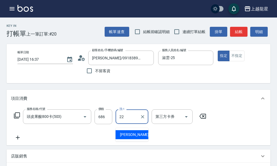
type input "阿琳-22"
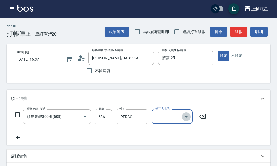
click at [187, 120] on icon "Open" at bounding box center [186, 116] width 7 height 7
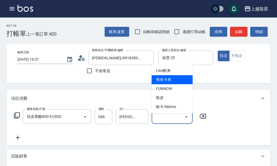
click at [181, 80] on span "舊有卡券" at bounding box center [171, 79] width 41 height 9
type input "舊有卡券"
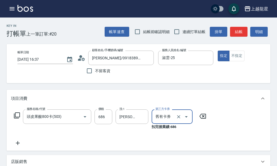
click at [17, 118] on icon at bounding box center [17, 115] width 7 height 7
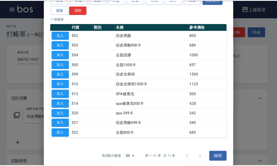
scroll to position [33, 0]
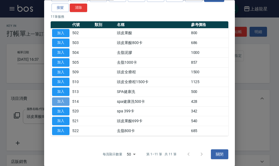
click at [63, 102] on button "加入" at bounding box center [60, 101] width 17 height 8
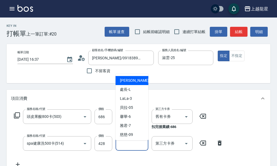
click at [134, 148] on input "洗-1" at bounding box center [132, 143] width 28 height 10
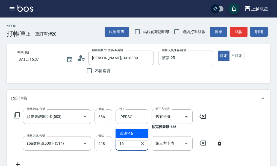
type input "義潔-16"
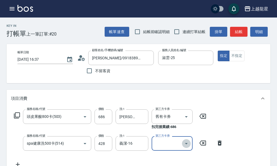
click at [185, 146] on icon "Open" at bounding box center [186, 143] width 7 height 7
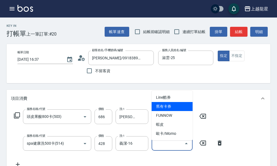
click at [174, 104] on span "舊有卡券" at bounding box center [171, 106] width 41 height 9
type input "舊有卡券"
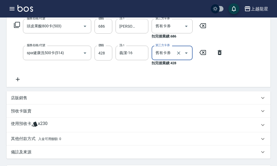
scroll to position [109, 0]
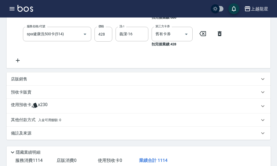
click at [20, 64] on icon at bounding box center [18, 60] width 14 height 7
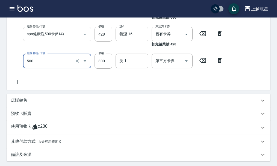
type input "一般洗髮(500)"
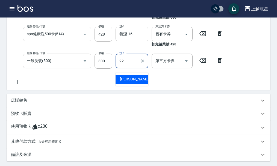
type input "阿琳-22"
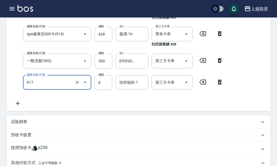
type input "1000以下護髮套卡(617)"
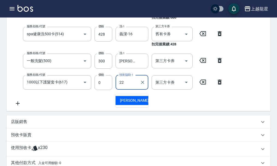
type input "阿琳-22"
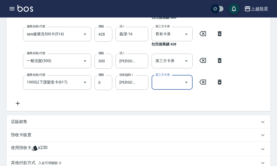
click at [20, 105] on icon at bounding box center [18, 103] width 14 height 7
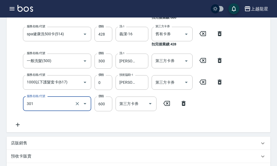
type input "剪髮(301)"
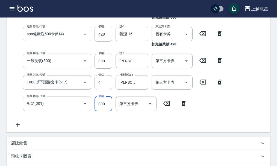
click at [106, 111] on input "800" at bounding box center [103, 103] width 18 height 15
type input "1100"
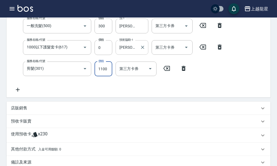
scroll to position [242, 0]
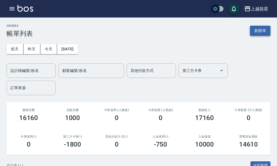
click at [254, 30] on button "新開單" at bounding box center [260, 31] width 20 height 10
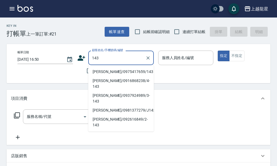
click at [104, 70] on li "[PERSON_NAME]/0975417659/143" at bounding box center [120, 71] width 65 height 9
type input "[PERSON_NAME]/0975417659/143"
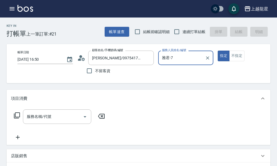
type input "雅君-7"
click at [50, 121] on input "服務名稱/代號" at bounding box center [52, 117] width 55 height 10
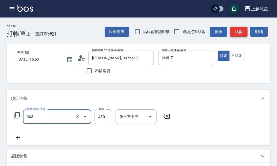
type input "剪髮(303)"
click at [237, 27] on button "結帳" at bounding box center [238, 32] width 17 height 10
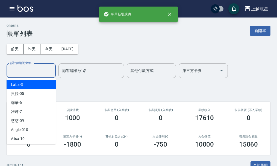
click at [24, 71] on input "設計師編號/姓名" at bounding box center [31, 71] width 44 height 10
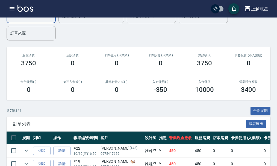
scroll to position [136, 0]
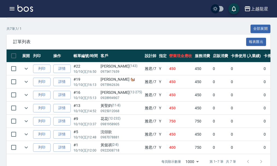
type input "雅君-7"
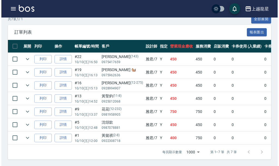
scroll to position [14, 0]
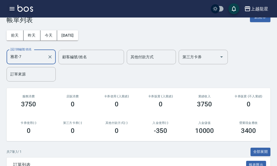
click at [13, 6] on icon "button" at bounding box center [12, 8] width 7 height 7
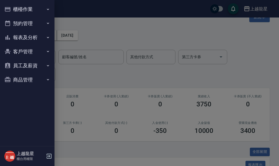
click at [13, 6] on button "櫃檯作業" at bounding box center [27, 9] width 50 height 14
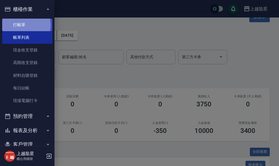
click at [22, 25] on link "打帳單" at bounding box center [27, 25] width 50 height 13
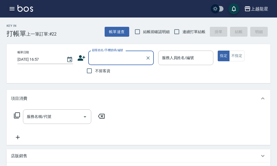
click at [17, 7] on button "button" at bounding box center [12, 8] width 11 height 11
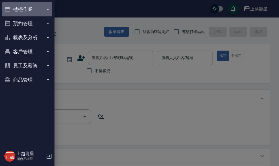
click at [17, 7] on button "櫃檯作業" at bounding box center [27, 9] width 50 height 14
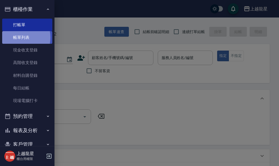
click at [17, 37] on link "帳單列表" at bounding box center [27, 37] width 50 height 13
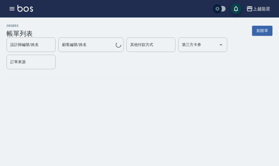
click at [17, 38] on div "設計師編號/姓名" at bounding box center [31, 44] width 49 height 14
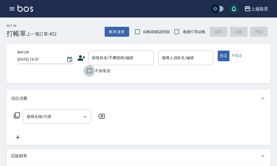
click at [92, 65] on input "不留客資" at bounding box center [88, 70] width 11 height 11
checkbox input "true"
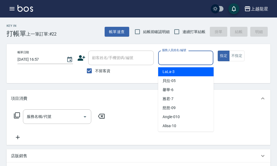
click at [188, 58] on input "服務人員姓名/編號" at bounding box center [185, 58] width 50 height 10
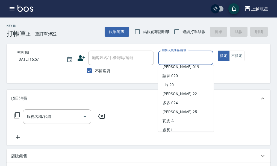
scroll to position [109, 0]
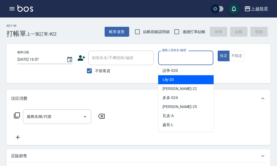
click at [189, 77] on div "Lily -20" at bounding box center [185, 79] width 55 height 9
type input "Lily-20"
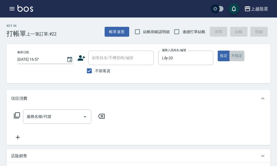
click at [235, 53] on button "不指定" at bounding box center [236, 55] width 15 height 11
click at [75, 121] on input "服務名稱/代號" at bounding box center [52, 117] width 55 height 10
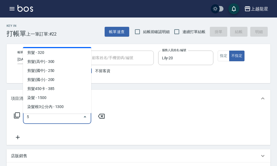
scroll to position [0, 0]
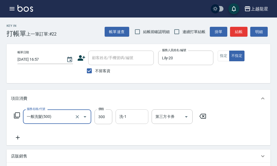
click at [131, 121] on input "洗-1" at bounding box center [132, 117] width 28 height 10
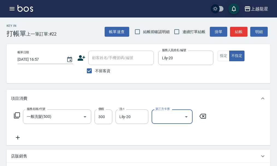
click at [16, 140] on icon at bounding box center [18, 137] width 14 height 7
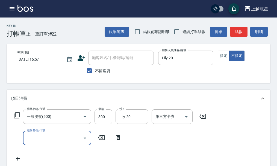
drag, startPoint x: 16, startPoint y: 140, endPoint x: 19, endPoint y: 141, distance: 3.0
click at [19, 141] on div "服務名稱/代號 服務名稱/代號" at bounding box center [68, 137] width 114 height 14
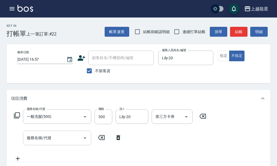
click at [35, 142] on input "服務名稱/代號" at bounding box center [52, 138] width 55 height 10
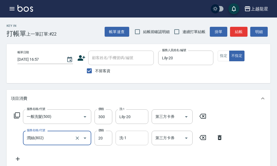
click at [120, 142] on input "洗-1" at bounding box center [132, 138] width 28 height 10
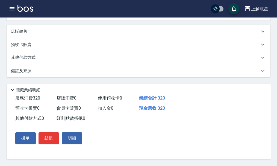
scroll to position [152, 0]
click at [61, 156] on div "服務消費 320 店販消費 0 使用預收卡 0 業績合計 320 預收卡販賣 0 會員卡販賣 0 扣入金 0 現金應收 320 其他付款方式 0 紅利點數折抵…" at bounding box center [139, 126] width 264 height 66
click at [52, 142] on button "結帳" at bounding box center [48, 137] width 20 height 11
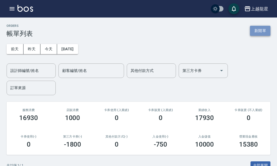
click at [252, 30] on button "新開單" at bounding box center [260, 31] width 20 height 10
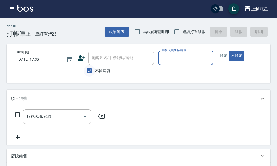
click at [86, 73] on input "不留客資" at bounding box center [88, 70] width 11 height 11
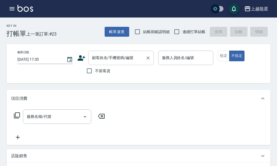
click at [95, 58] on input "顧客姓名/手機號碼/編號" at bounding box center [117, 58] width 52 height 10
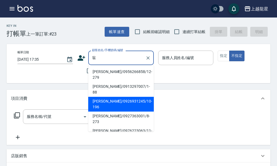
click at [99, 97] on li "[PERSON_NAME]/0926931245/10-196" at bounding box center [120, 104] width 65 height 15
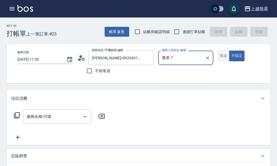
click at [225, 58] on button "指定" at bounding box center [223, 55] width 12 height 11
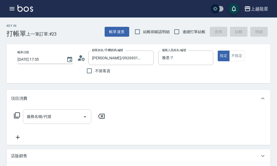
click at [38, 121] on input "服務名稱/代號" at bounding box center [52, 117] width 55 height 10
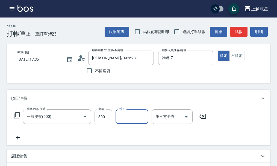
click at [96, 124] on input "300" at bounding box center [103, 116] width 18 height 15
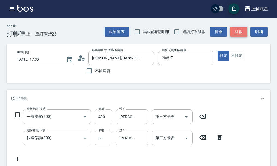
click at [237, 32] on button "結帳" at bounding box center [238, 32] width 17 height 10
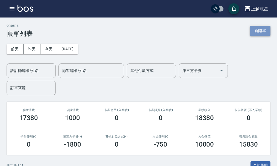
click at [257, 30] on button "新開單" at bounding box center [260, 31] width 20 height 10
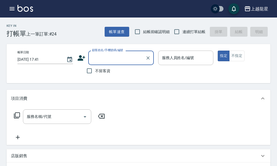
click at [108, 58] on input "顧客姓名/手機號碼/編號" at bounding box center [117, 58] width 52 height 10
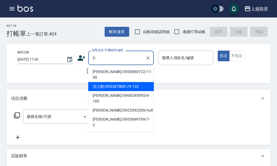
click at [103, 82] on li "[PERSON_NAME]/0933878081/9-132" at bounding box center [120, 86] width 65 height 9
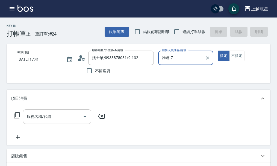
click at [68, 121] on input "服務名稱/代號" at bounding box center [52, 117] width 55 height 10
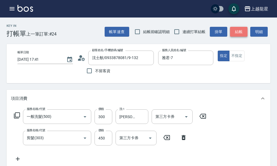
click at [238, 31] on button "結帳" at bounding box center [238, 32] width 17 height 10
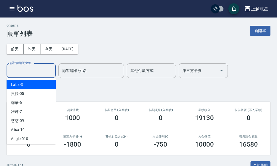
click at [28, 74] on input "設計師編號/姓名" at bounding box center [31, 71] width 44 height 10
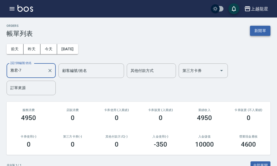
click at [258, 26] on button "新開單" at bounding box center [260, 31] width 20 height 10
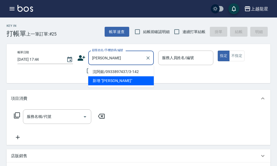
click at [98, 70] on li "[PERSON_NAME]/0933897437/3-142" at bounding box center [120, 71] width 65 height 9
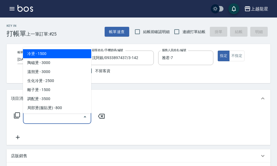
click at [53, 119] on input "服務名稱/代號" at bounding box center [52, 117] width 55 height 10
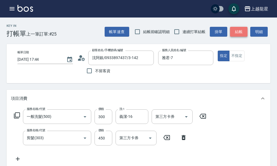
click at [237, 32] on button "結帳" at bounding box center [238, 32] width 17 height 10
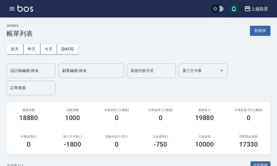
click at [33, 66] on div "設計師編號/姓名 設計師編號/姓名" at bounding box center [31, 70] width 49 height 14
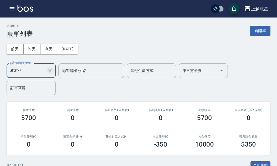
drag, startPoint x: 50, startPoint y: 70, endPoint x: 34, endPoint y: 73, distance: 16.5
click at [50, 70] on icon "Clear" at bounding box center [49, 70] width 3 height 3
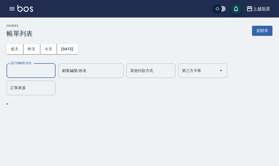
click at [34, 74] on input "設計師編號/姓名" at bounding box center [31, 71] width 44 height 10
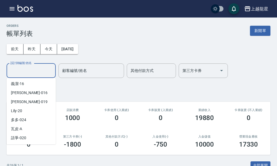
scroll to position [109, 0]
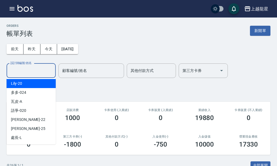
click at [35, 84] on div "Lily -20" at bounding box center [31, 83] width 49 height 9
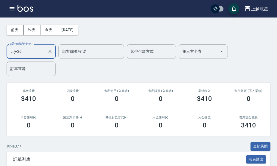
scroll to position [15, 0]
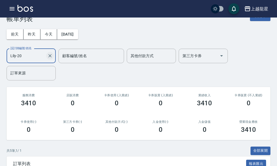
click at [52, 56] on icon "Clear" at bounding box center [49, 55] width 5 height 5
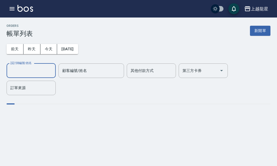
scroll to position [0, 0]
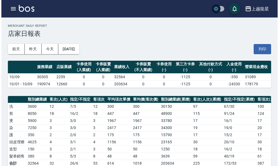
scroll to position [191, 0]
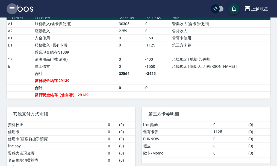
click at [9, 10] on icon "button" at bounding box center [12, 8] width 7 height 7
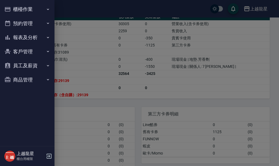
click at [21, 9] on button "櫃檯作業" at bounding box center [27, 9] width 50 height 14
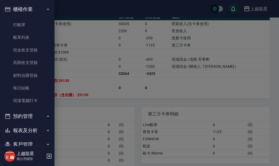
click at [25, 5] on button "櫃檯作業" at bounding box center [27, 9] width 50 height 14
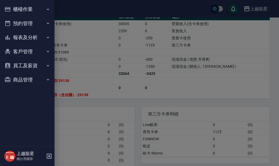
click at [28, 22] on button "預約管理" at bounding box center [27, 23] width 50 height 14
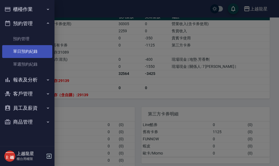
click at [27, 52] on link "單日預約紀錄" at bounding box center [27, 51] width 50 height 13
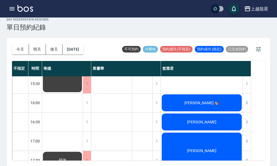
scroll to position [100, 0]
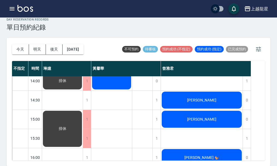
click at [213, 104] on div "[PERSON_NAME]" at bounding box center [202, 100] width 82 height 19
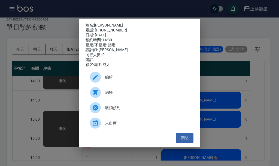
click at [223, 80] on div "姓名: [PERSON_NAME] 電話: [PHONE_NUMBER] 日期: [DATE] 預約時間: 14:30 指定/不指定: 指定 設計師: [PE…" at bounding box center [139, 83] width 279 height 166
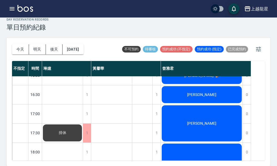
scroll to position [155, 0]
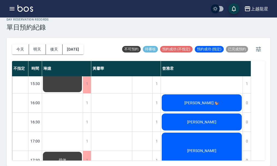
click at [206, 123] on span "[PERSON_NAME]" at bounding box center [201, 121] width 31 height 4
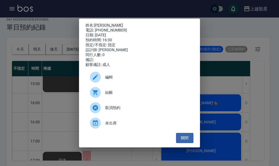
click at [218, 86] on div "姓名: [PERSON_NAME] 電話: [PHONE_NUMBER] 日期: [DATE] 預約時間: 16:30 指定/不指定: 指定 設計師: [PE…" at bounding box center [139, 83] width 279 height 166
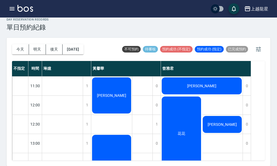
scroll to position [0, 0]
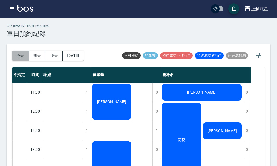
click at [20, 55] on button "今天" at bounding box center [20, 55] width 17 height 10
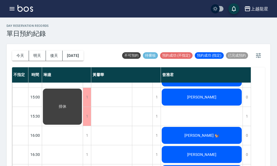
scroll to position [100, 0]
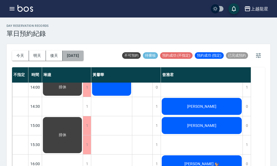
click at [73, 54] on button "[DATE]" at bounding box center [72, 55] width 21 height 10
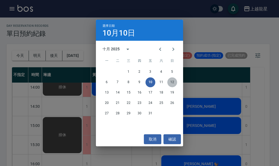
click at [173, 81] on button "12" at bounding box center [172, 82] width 10 height 10
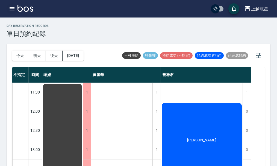
click at [12, 8] on icon "button" at bounding box center [12, 8] width 5 height 3
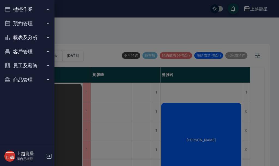
drag, startPoint x: 20, startPoint y: 8, endPoint x: 20, endPoint y: 11, distance: 3.3
click at [20, 8] on button "櫃檯作業" at bounding box center [27, 9] width 50 height 14
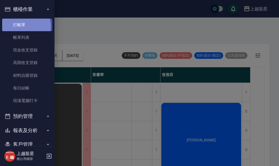
click at [22, 26] on link "打帳單" at bounding box center [27, 25] width 50 height 13
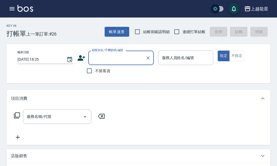
click at [11, 9] on icon "button" at bounding box center [12, 8] width 5 height 3
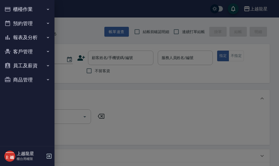
click at [73, 29] on div at bounding box center [139, 83] width 279 height 166
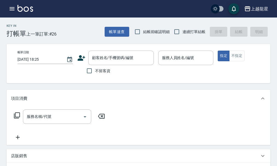
click at [18, 118] on icon at bounding box center [17, 115] width 7 height 7
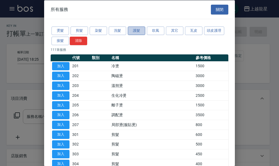
click at [138, 31] on button "護髮" at bounding box center [136, 30] width 17 height 8
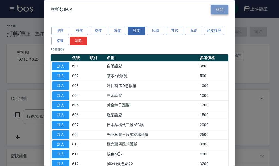
click at [220, 11] on button "關閉" at bounding box center [219, 9] width 17 height 10
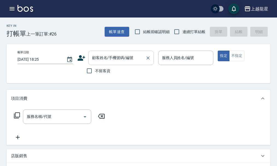
click at [90, 60] on div "顧客姓名/手機號碼/編號" at bounding box center [120, 57] width 65 height 14
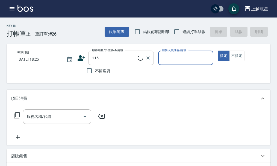
type input "[PERSON_NAME]/[PERSON_NAME]115/115"
type input "Alisa-10"
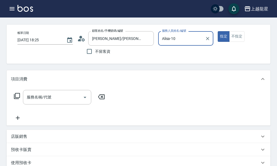
scroll to position [27, 0]
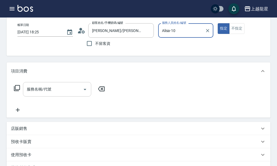
click at [63, 94] on input "服務名稱/代號" at bounding box center [52, 89] width 55 height 10
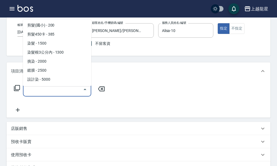
scroll to position [136, 0]
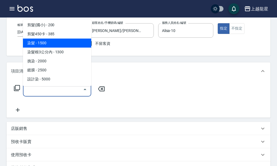
click at [66, 46] on span "染髮 - 1500" at bounding box center [57, 42] width 68 height 9
type input "染髮(400)"
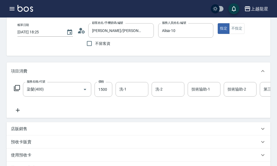
click at [100, 83] on label "價格" at bounding box center [101, 81] width 6 height 4
click at [100, 87] on input "1500" at bounding box center [103, 89] width 18 height 15
type input "3400"
click at [126, 94] on input "洗-1" at bounding box center [132, 89] width 28 height 10
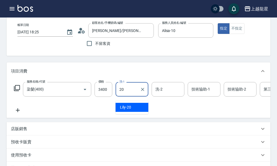
type input "Lily-20"
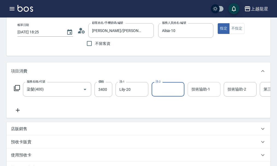
click at [194, 90] on div "技術協助-1 技術協助-1" at bounding box center [203, 89] width 33 height 14
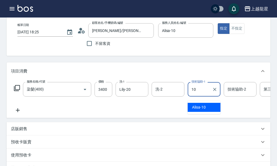
type input "Alisa-10"
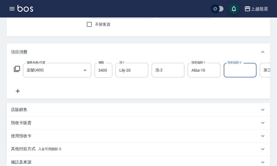
scroll to position [55, 0]
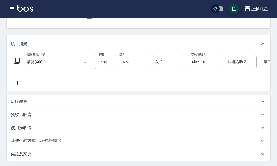
click at [20, 86] on icon at bounding box center [18, 82] width 14 height 7
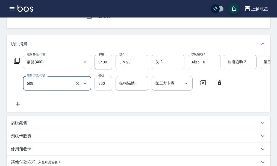
click at [103, 87] on input "300" at bounding box center [103, 83] width 18 height 15
type input "頭皮隔離(608)"
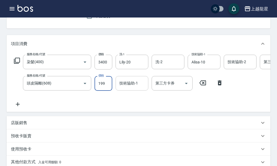
type input "199"
click at [127, 88] on div "技術協助-1 技術協助-1" at bounding box center [131, 83] width 33 height 14
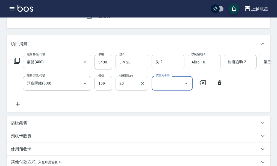
type input "Lily-20"
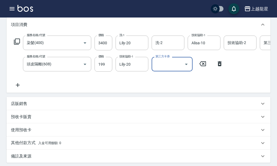
scroll to position [82, 0]
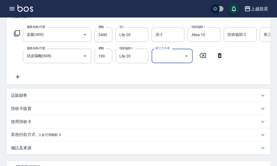
click at [19, 80] on icon at bounding box center [18, 76] width 14 height 7
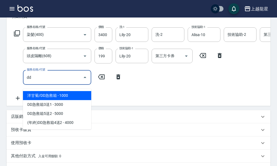
click at [67, 96] on span "洋甘菊/DD急救箱 - 1000" at bounding box center [57, 95] width 68 height 9
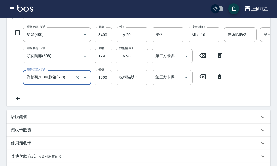
type input "洋甘菊/DD急救箱(603)"
click at [101, 83] on input "1000" at bounding box center [103, 77] width 18 height 15
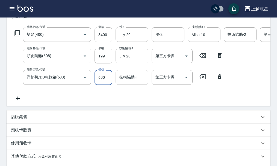
type input "600"
click at [129, 82] on input "技術協助-1" at bounding box center [132, 77] width 28 height 10
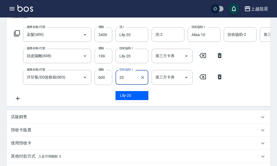
type input "Lily-20"
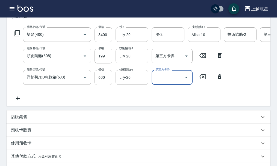
click at [19, 119] on p "店販銷售" at bounding box center [19, 117] width 16 height 6
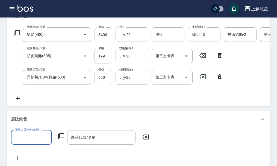
scroll to position [0, 0]
type input "Alisa-10"
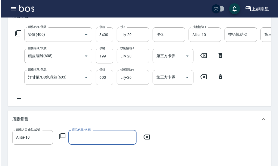
scroll to position [109, 0]
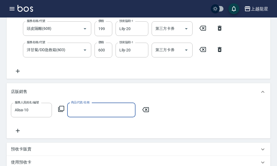
click at [59, 112] on icon at bounding box center [61, 108] width 7 height 7
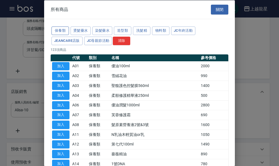
click at [60, 27] on button "保養類" at bounding box center [60, 30] width 17 height 8
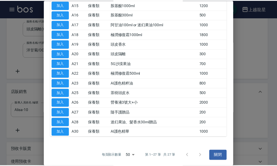
scroll to position [169, 0]
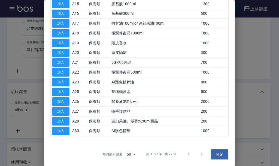
click at [70, 112] on td "加入" at bounding box center [61, 111] width 20 height 10
click at [67, 111] on button "加入" at bounding box center [60, 111] width 17 height 8
type input "隨手護贈品"
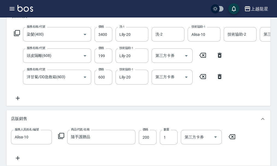
scroll to position [82, 0]
click at [104, 36] on input "3400" at bounding box center [103, 34] width 18 height 15
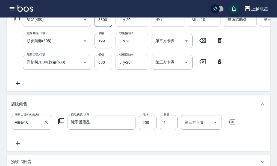
scroll to position [109, 0]
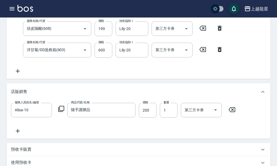
type input "3300"
click at [62, 112] on icon at bounding box center [61, 108] width 7 height 7
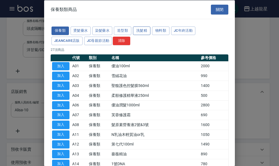
click at [136, 31] on button "洗髮精" at bounding box center [141, 30] width 17 height 8
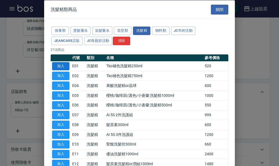
click at [64, 65] on button "加入" at bounding box center [60, 66] width 17 height 8
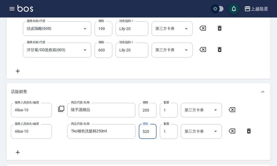
click at [152, 139] on input "520" at bounding box center [148, 131] width 18 height 15
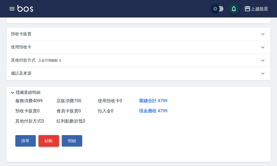
type input "500"
click at [47, 146] on button "結帳" at bounding box center [48, 140] width 20 height 11
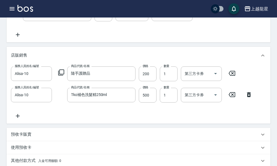
scroll to position [109, 0]
